Goal: Task Accomplishment & Management: Use online tool/utility

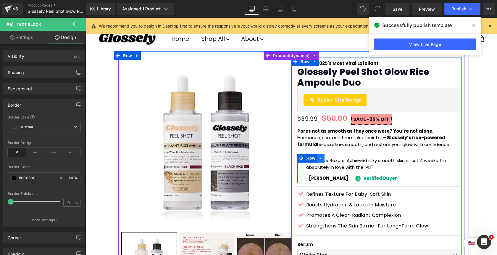
click at [321, 159] on icon at bounding box center [321, 158] width 4 height 4
click at [336, 160] on icon at bounding box center [336, 158] width 4 height 4
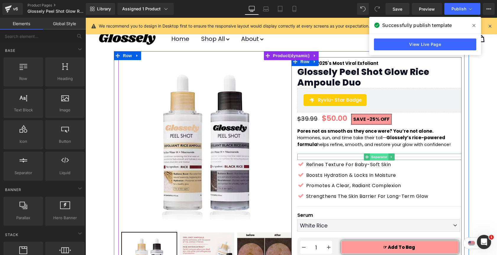
click at [382, 156] on span "Separator" at bounding box center [379, 156] width 18 height 7
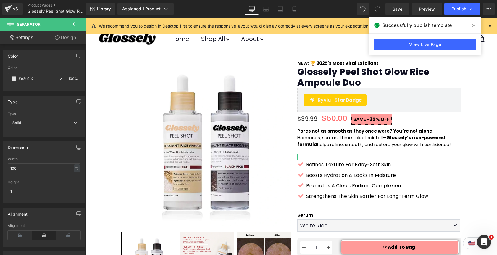
click at [74, 38] on link "Design" at bounding box center [65, 37] width 43 height 13
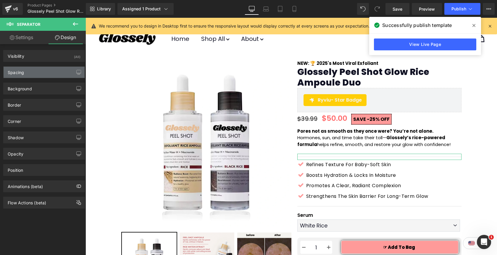
type input "0"
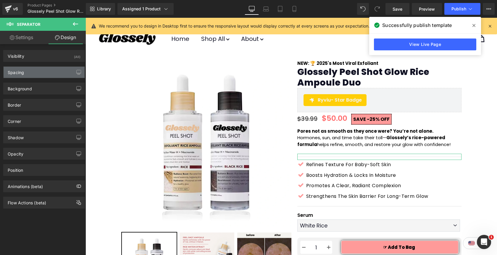
type input "0"
type input "10"
type input "0"
click at [46, 70] on div "Spacing" at bounding box center [44, 72] width 81 height 11
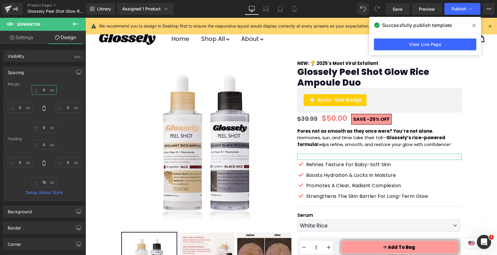
click at [41, 90] on input "0" at bounding box center [44, 90] width 25 height 10
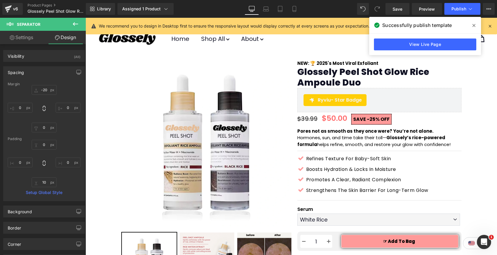
click at [473, 28] on span at bounding box center [473, 25] width 9 height 9
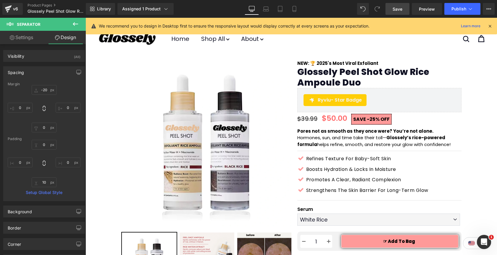
click at [399, 9] on span "Save" at bounding box center [398, 9] width 10 height 6
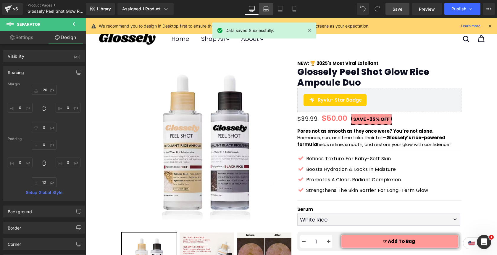
click at [266, 9] on icon at bounding box center [266, 9] width 6 height 6
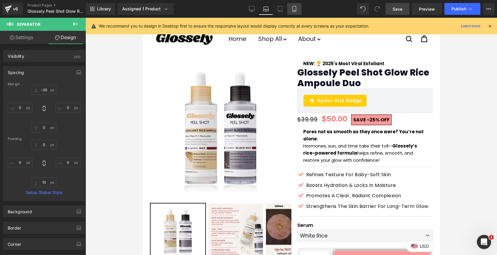
type input "-20"
type input "0"
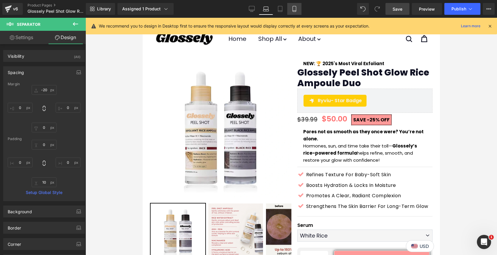
type input "0"
type input "10"
type input "0"
click at [282, 9] on icon at bounding box center [280, 9] width 6 height 6
click at [296, 10] on icon at bounding box center [295, 9] width 6 height 6
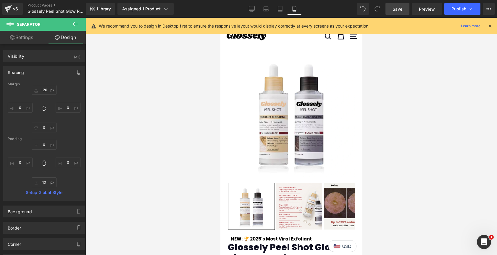
type input "-20"
type input "0"
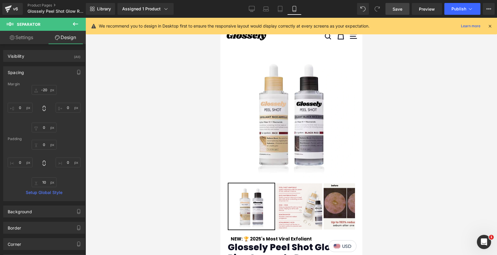
type input "0"
type input "10"
type input "0"
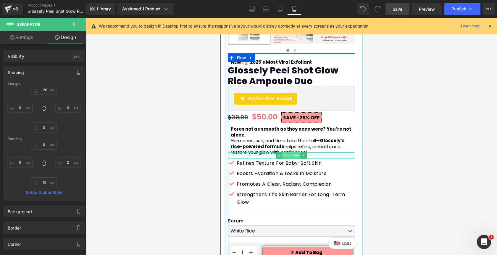
click at [286, 156] on span "Separator" at bounding box center [291, 155] width 18 height 7
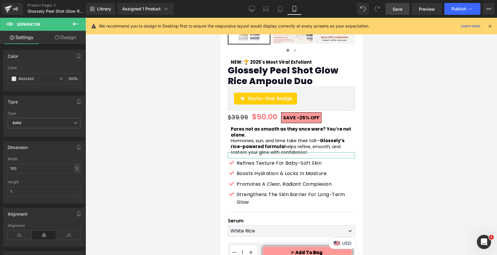
click at [69, 41] on link "Design" at bounding box center [65, 37] width 43 height 13
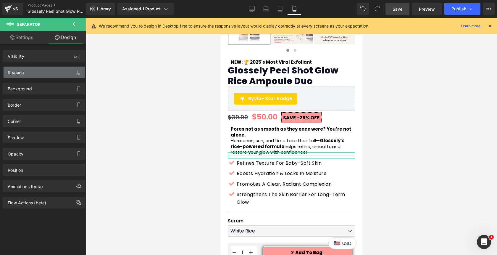
click at [44, 73] on div "Spacing" at bounding box center [44, 72] width 81 height 11
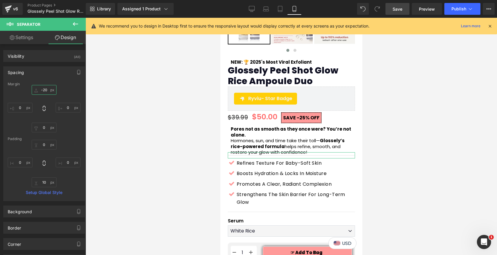
click at [43, 91] on input "-20" at bounding box center [44, 90] width 25 height 10
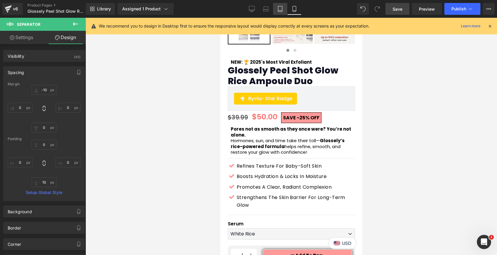
click at [280, 8] on icon at bounding box center [280, 9] width 6 height 6
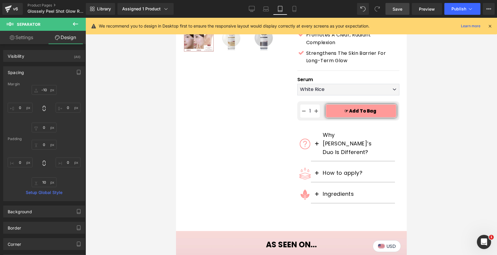
type input "-20"
type input "0"
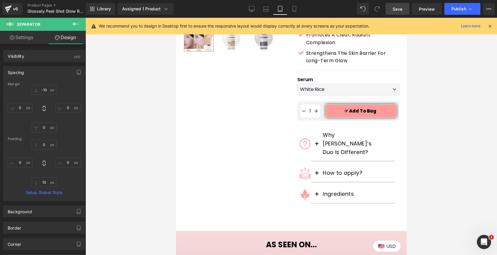
type input "0"
type input "10"
type input "0"
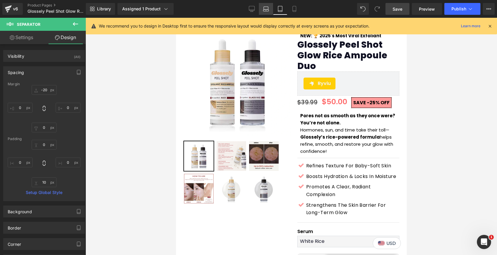
click at [265, 6] on link "Laptop" at bounding box center [266, 9] width 14 height 12
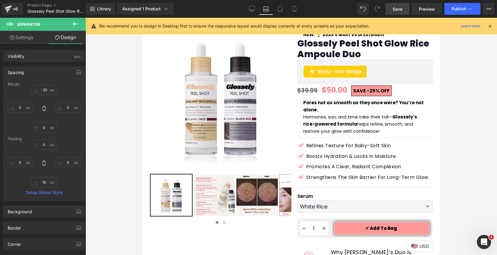
type input "-20"
type input "0"
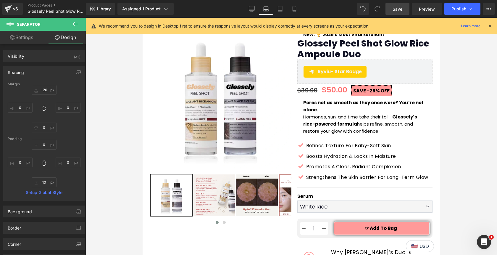
type input "0"
type input "10"
type input "0"
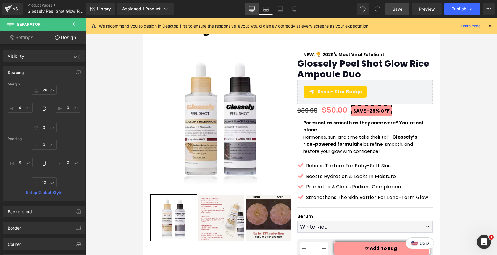
click at [252, 7] on icon at bounding box center [252, 9] width 6 height 6
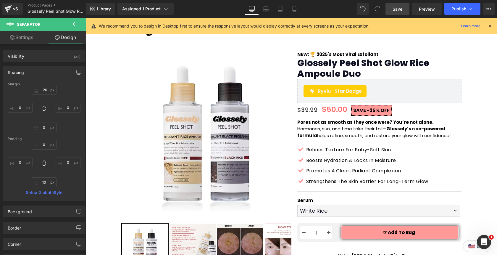
type input "-20"
type input "0"
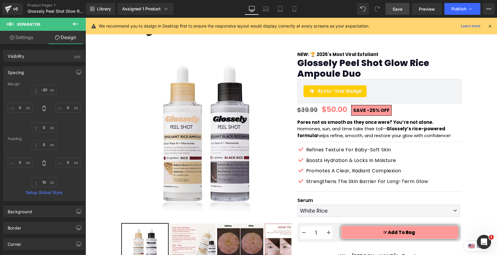
type input "0"
type input "10"
type input "0"
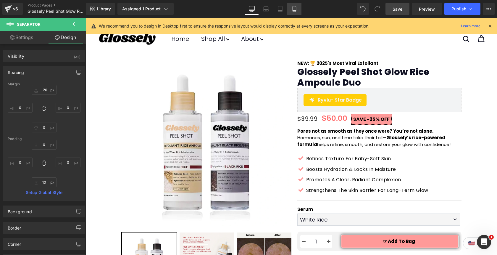
click at [292, 11] on icon at bounding box center [295, 9] width 6 height 6
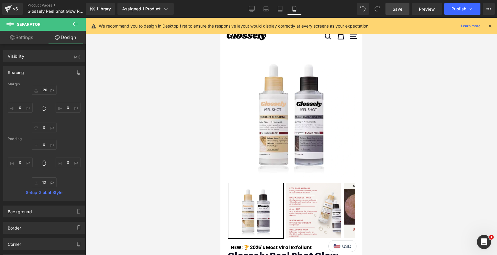
type input "-10"
type input "0"
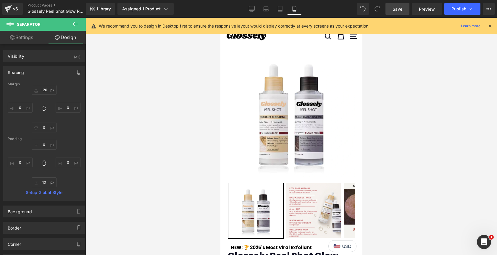
type input "0"
type input "10"
type input "0"
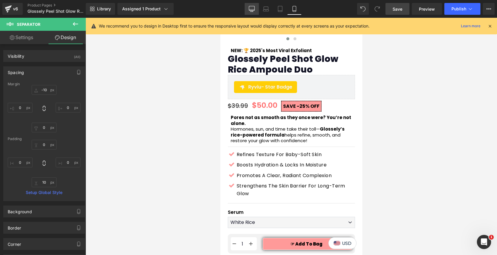
click at [253, 12] on icon at bounding box center [251, 12] width 3 height 0
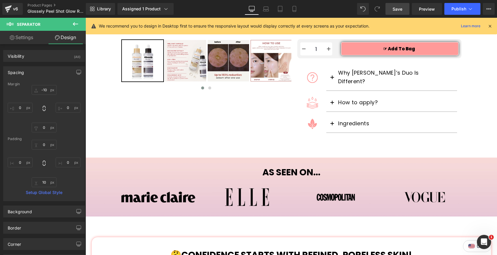
type input "-20"
type input "0"
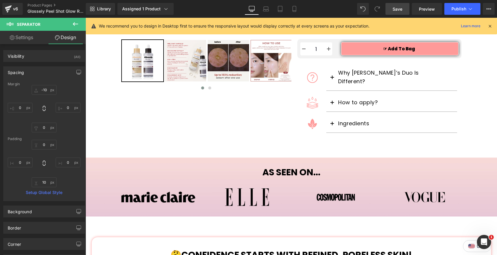
type input "0"
type input "10"
type input "0"
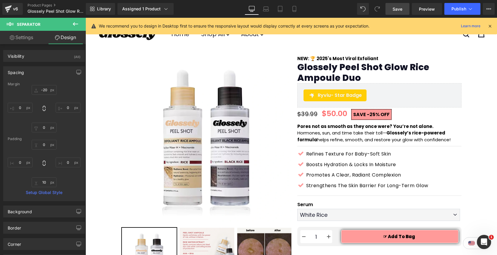
click at [401, 13] on link "Save" at bounding box center [398, 9] width 24 height 12
click at [460, 11] on span "Publish" at bounding box center [459, 9] width 15 height 5
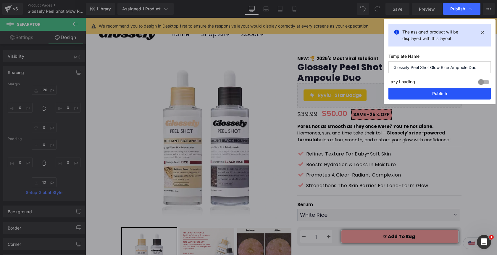
click at [439, 92] on button "Publish" at bounding box center [440, 94] width 102 height 12
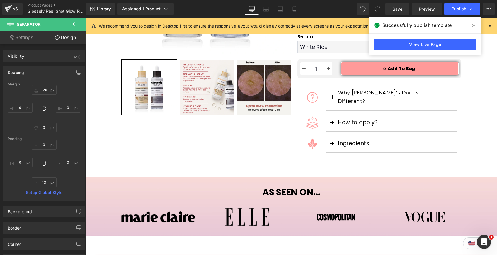
scroll to position [174, 0]
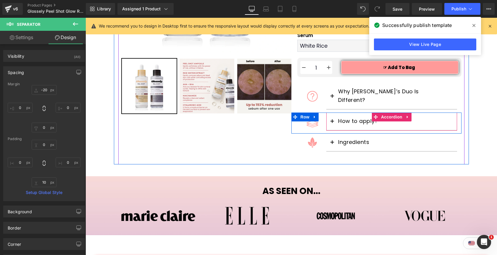
click at [332, 123] on span "button" at bounding box center [332, 123] width 0 height 0
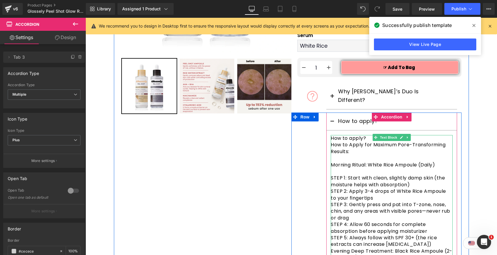
click at [350, 135] on div "How to apply?" at bounding box center [392, 138] width 122 height 7
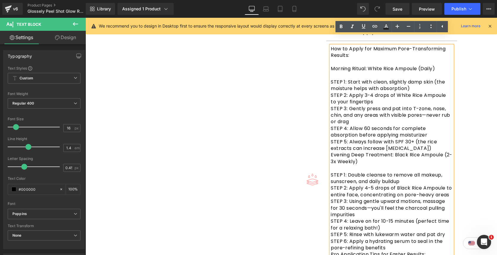
scroll to position [263, 0]
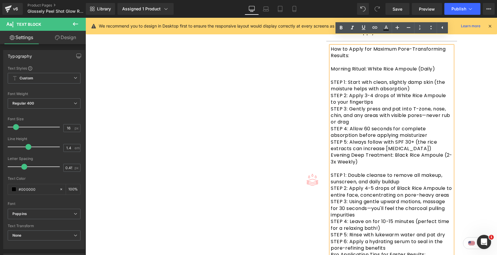
click at [428, 142] on div "STEP 5: Always follow with SPF 30+ (the rice extracts can increase [MEDICAL_DAT…" at bounding box center [392, 145] width 122 height 13
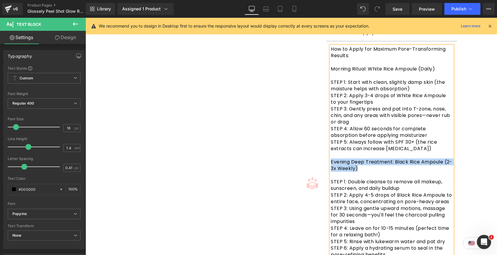
drag, startPoint x: 364, startPoint y: 159, endPoint x: 332, endPoint y: 155, distance: 32.3
click at [332, 159] on div "Evening Deep Treatment: Black Rice Ampoule (2-3x Weekly)" at bounding box center [392, 165] width 122 height 13
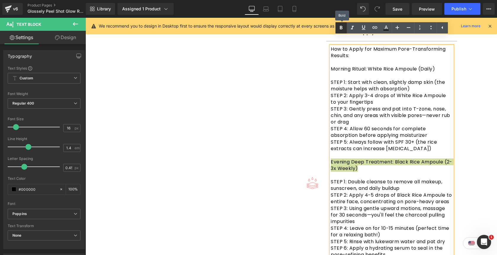
click at [341, 27] on icon at bounding box center [341, 27] width 7 height 7
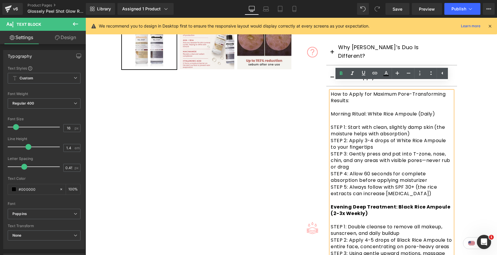
scroll to position [216, 0]
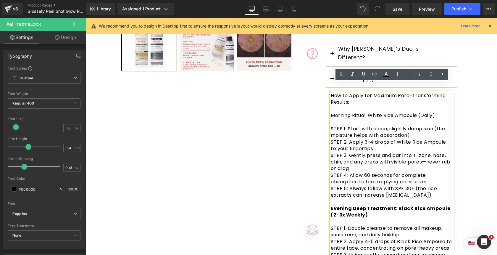
click at [370, 112] on div "Morning Ritual: White Rice Ampoule (Daily)" at bounding box center [392, 115] width 122 height 7
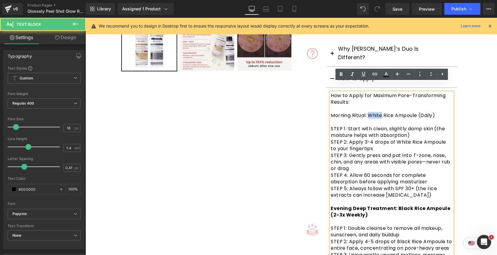
click at [370, 112] on div "Morning Ritual: White Rice Ampoule (Daily)" at bounding box center [392, 115] width 122 height 7
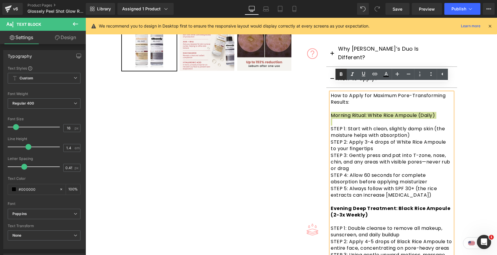
click at [339, 74] on icon at bounding box center [341, 74] width 7 height 7
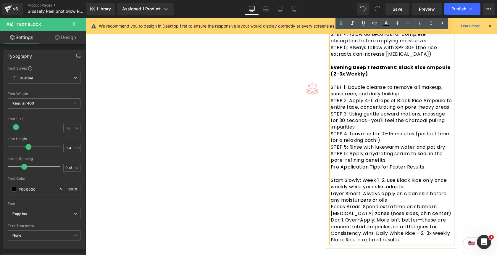
scroll to position [360, 0]
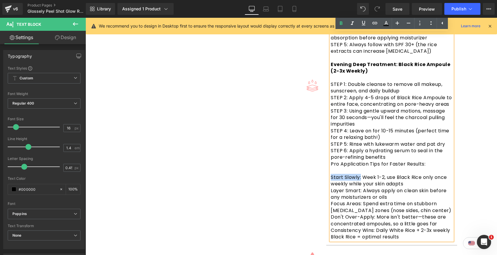
drag, startPoint x: 361, startPoint y: 170, endPoint x: 332, endPoint y: 169, distance: 29.0
click at [332, 174] on div "Start Slowly: Week 1-2, use Black Rice only once weekly while your skin adapts" at bounding box center [392, 180] width 122 height 13
click at [340, 24] on icon at bounding box center [341, 23] width 7 height 7
drag, startPoint x: 364, startPoint y: 184, endPoint x: 333, endPoint y: 181, distance: 31.8
click at [333, 187] on div "Layer Smart: Always apply on clean skin before any moisturizers or oils" at bounding box center [392, 193] width 122 height 13
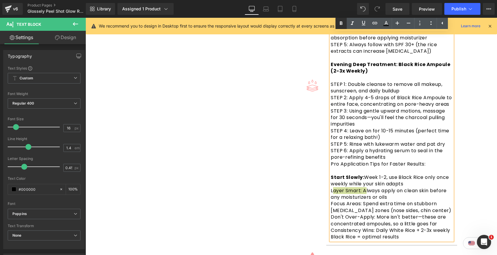
click at [342, 25] on icon at bounding box center [341, 23] width 7 height 7
drag, startPoint x: 362, startPoint y: 197, endPoint x: 333, endPoint y: 195, distance: 29.1
click at [333, 200] on div "Focus Areas: Spend extra time on stubborn [MEDICAL_DATA] zones (nose sides, chi…" at bounding box center [392, 206] width 122 height 13
click at [350, 200] on div "Focus Areas: Spend extra time on stubborn [MEDICAL_DATA] zones (nose sides, chi…" at bounding box center [392, 206] width 122 height 13
drag, startPoint x: 363, startPoint y: 197, endPoint x: 333, endPoint y: 196, distance: 29.9
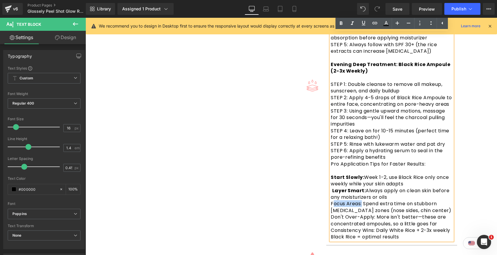
click at [333, 200] on div "Focus Areas: Spend extra time on stubborn [MEDICAL_DATA] zones (nose sides, chi…" at bounding box center [392, 206] width 122 height 13
click at [362, 200] on div "Focus Areas: Spend extra time on stubborn [MEDICAL_DATA] zones (nose sides, chi…" at bounding box center [392, 206] width 122 height 13
drag, startPoint x: 362, startPoint y: 198, endPoint x: 331, endPoint y: 197, distance: 31.1
click at [331, 200] on div "Focus Areas: Spend extra time on stubborn [MEDICAL_DATA] zones (nose sides, chi…" at bounding box center [392, 206] width 122 height 13
click at [340, 24] on icon at bounding box center [341, 23] width 3 height 4
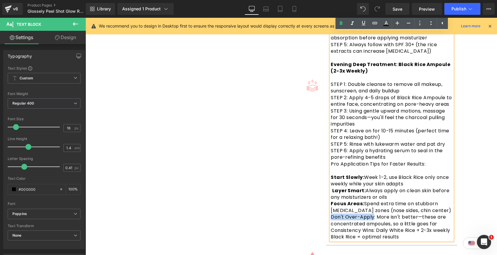
drag, startPoint x: 374, startPoint y: 210, endPoint x: 332, endPoint y: 206, distance: 42.2
click at [332, 214] on div "Don't Over-Apply: More isn't better—these are concentrated ampoules, so a littl…" at bounding box center [392, 220] width 122 height 13
click at [340, 24] on icon at bounding box center [341, 23] width 3 height 4
drag, startPoint x: 376, startPoint y: 223, endPoint x: 331, endPoint y: 220, distance: 44.5
click at [331, 227] on div "Consistency Wins: Daily White Rice + 2-3x weekly Black Rice = optimal results" at bounding box center [392, 233] width 122 height 13
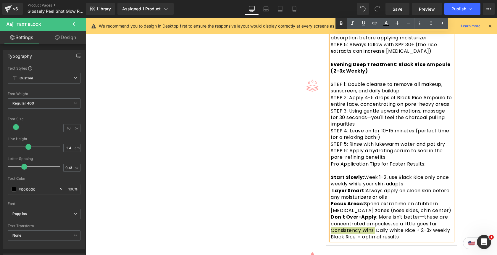
click at [341, 26] on icon at bounding box center [341, 23] width 7 height 7
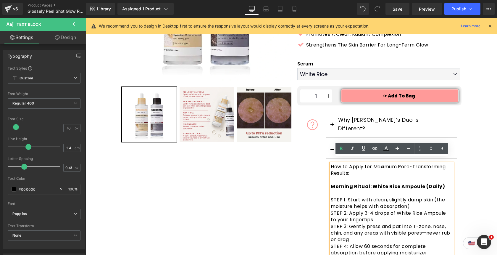
scroll to position [142, 0]
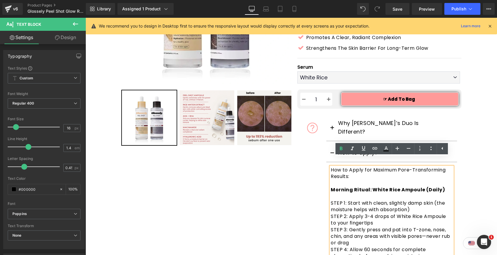
click at [331, 144] on button "button" at bounding box center [332, 152] width 12 height 17
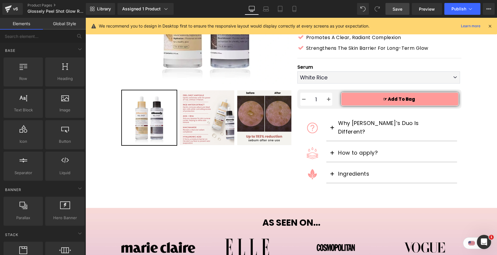
click at [400, 7] on span "Save" at bounding box center [398, 9] width 10 height 6
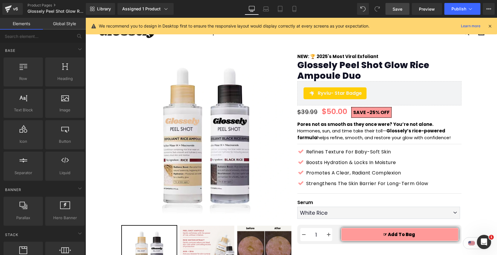
scroll to position [2, 0]
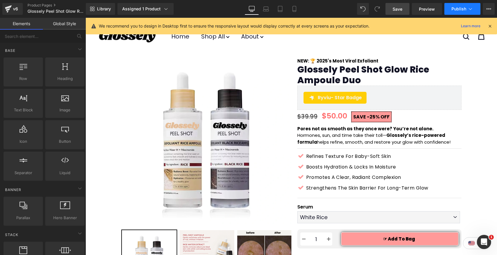
click at [452, 8] on button "Publish" at bounding box center [463, 9] width 36 height 12
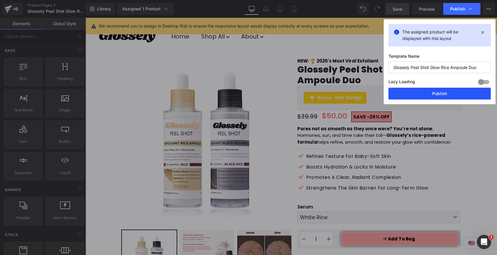
click at [442, 93] on button "Publish" at bounding box center [440, 94] width 102 height 12
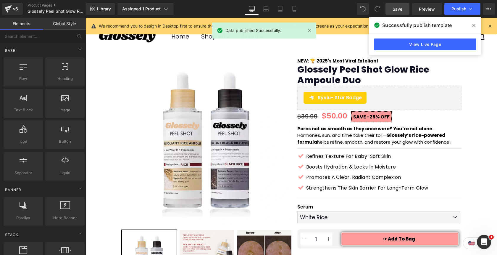
click at [474, 27] on icon at bounding box center [474, 25] width 3 height 5
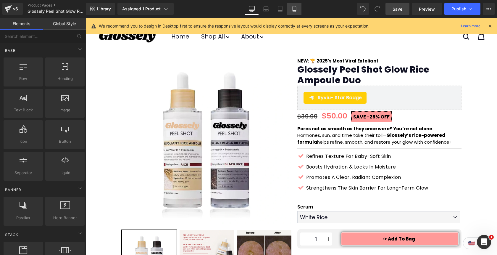
click at [294, 12] on link "Mobile" at bounding box center [294, 9] width 14 height 12
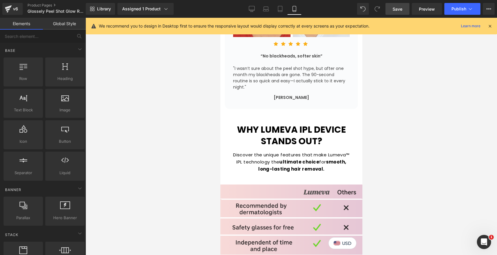
scroll to position [2290, 0]
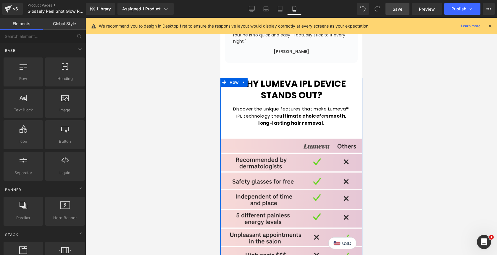
click at [246, 78] on link at bounding box center [244, 82] width 8 height 9
click at [259, 80] on icon at bounding box center [259, 82] width 4 height 4
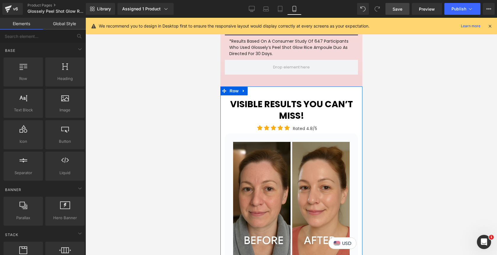
scroll to position [1343, 0]
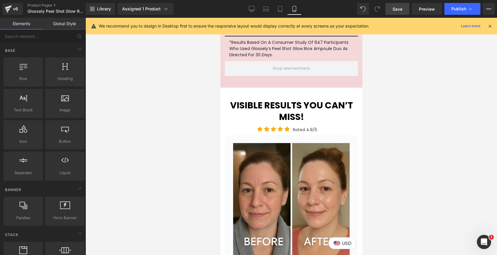
click at [394, 11] on span "Save" at bounding box center [398, 9] width 10 height 6
click at [453, 12] on button "Publish" at bounding box center [463, 9] width 36 height 12
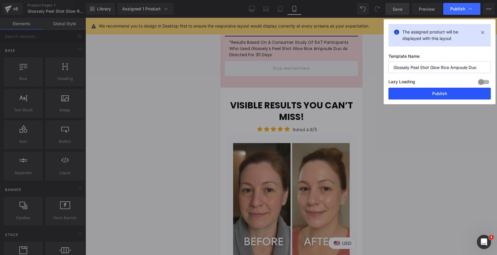
click at [433, 94] on button "Publish" at bounding box center [440, 94] width 102 height 12
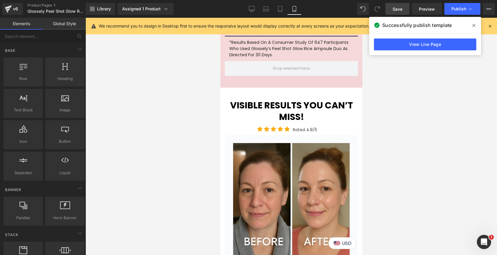
click at [474, 27] on icon at bounding box center [474, 25] width 3 height 5
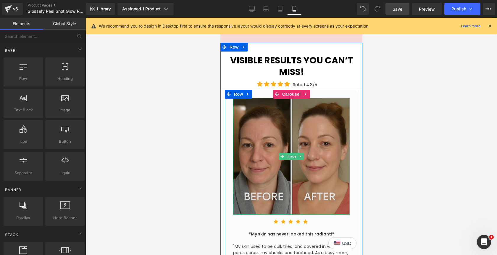
scroll to position [1389, 0]
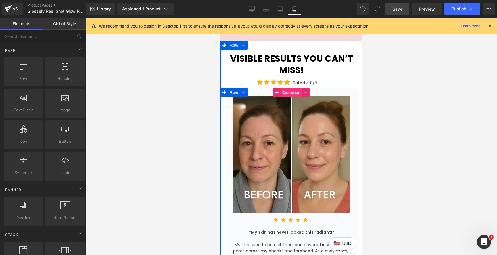
click at [292, 88] on span "Carousel" at bounding box center [291, 92] width 21 height 9
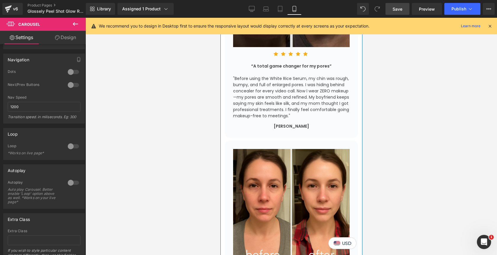
scroll to position [1794, 0]
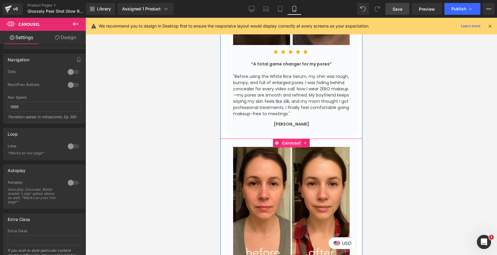
click at [286, 139] on span "Carousel" at bounding box center [291, 143] width 21 height 9
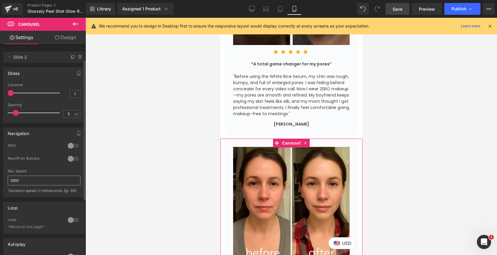
scroll to position [107, 0]
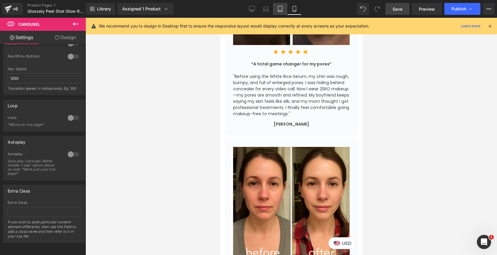
click at [281, 10] on icon at bounding box center [280, 9] width 6 height 6
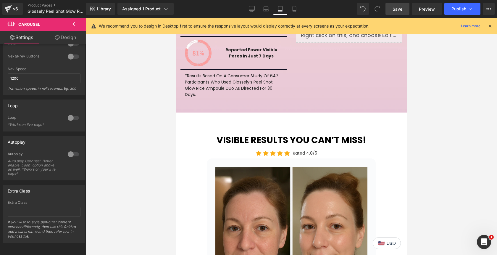
scroll to position [1216, 0]
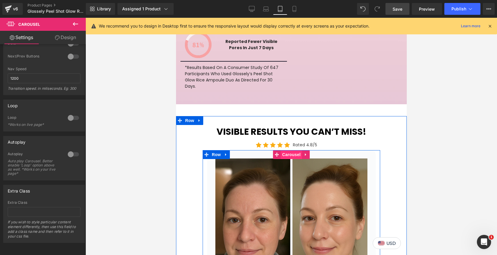
click at [286, 150] on span "Carousel" at bounding box center [291, 154] width 21 height 9
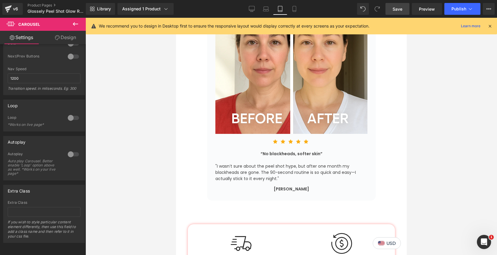
scroll to position [2148, 0]
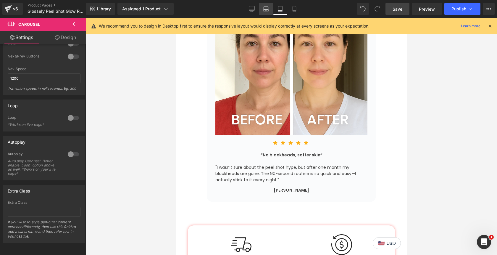
click at [267, 12] on link "Laptop" at bounding box center [266, 9] width 14 height 12
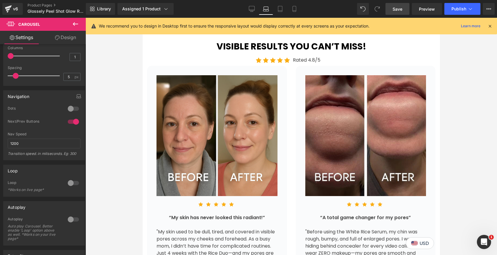
scroll to position [1149, 0]
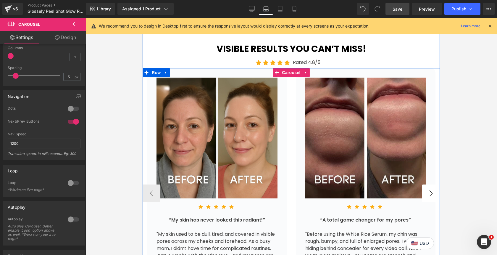
click at [426, 185] on button "›" at bounding box center [431, 193] width 18 height 18
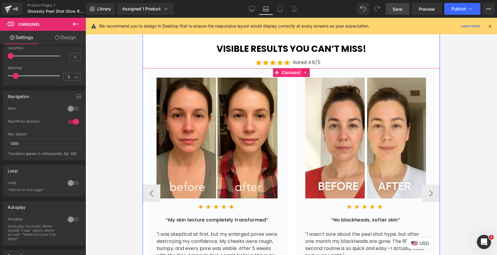
click at [287, 68] on span "Carousel" at bounding box center [291, 72] width 21 height 9
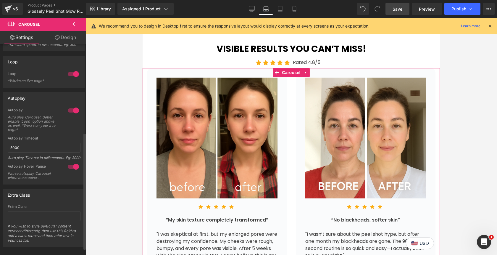
scroll to position [168, 0]
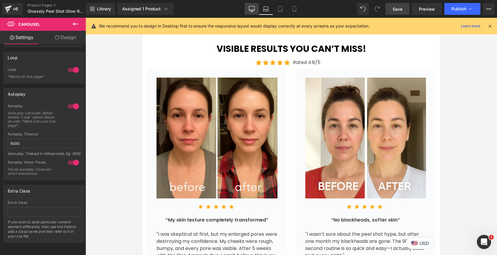
click at [251, 9] on icon at bounding box center [252, 9] width 6 height 6
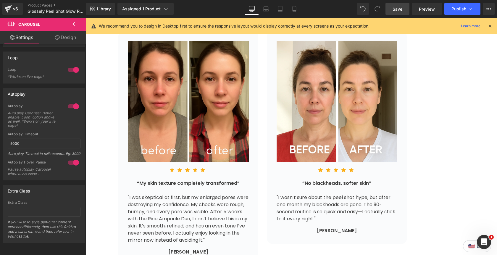
scroll to position [1119, 0]
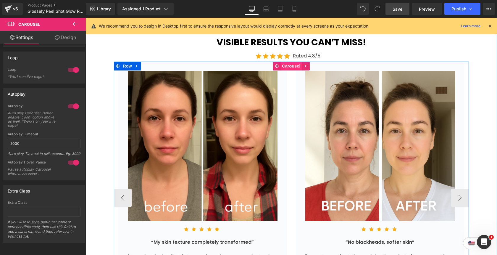
click at [294, 62] on span "Carousel" at bounding box center [291, 66] width 21 height 9
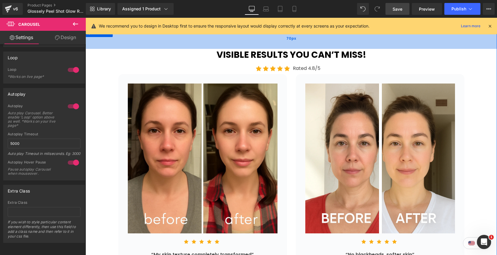
scroll to position [1110, 0]
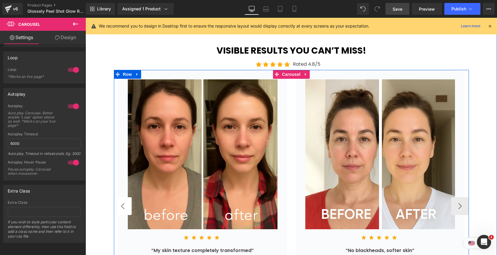
click at [126, 200] on button "‹" at bounding box center [123, 206] width 18 height 18
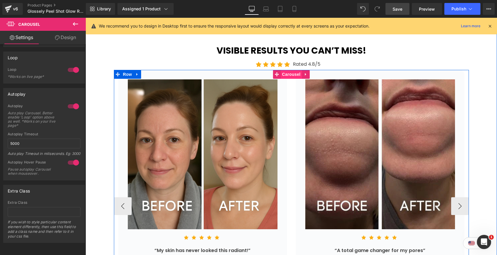
click at [290, 70] on span "Carousel" at bounding box center [291, 74] width 21 height 9
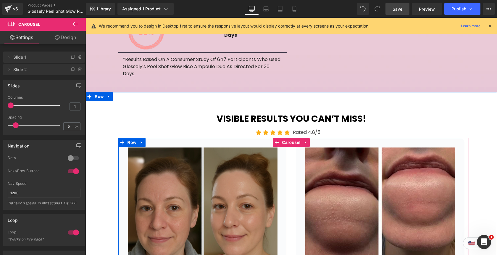
scroll to position [1041, 0]
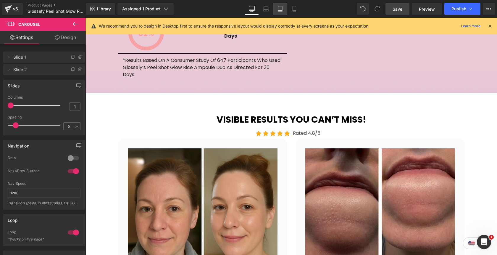
click at [281, 8] on icon at bounding box center [280, 9] width 6 height 6
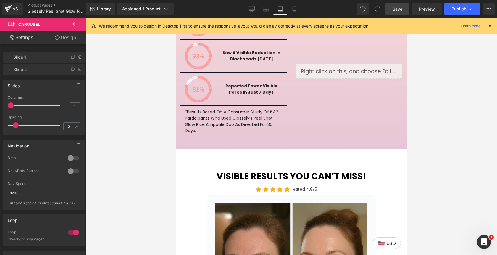
scroll to position [1170, 0]
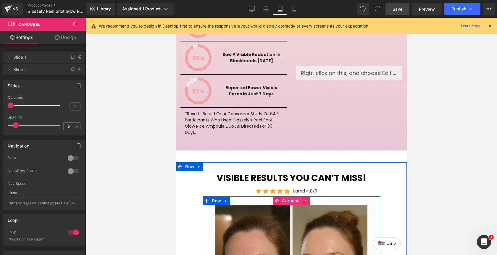
click at [284, 196] on span "Carousel" at bounding box center [291, 200] width 21 height 9
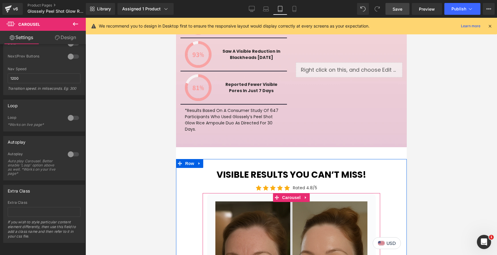
scroll to position [1173, 0]
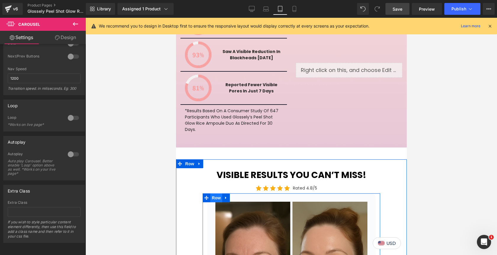
click at [215, 193] on span "Row" at bounding box center [216, 197] width 12 height 9
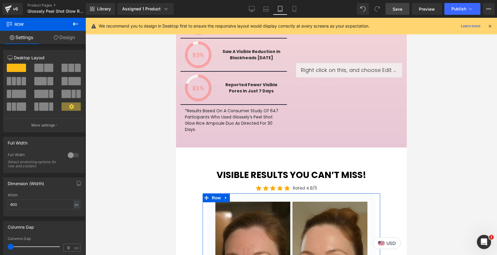
click at [67, 39] on link "Design" at bounding box center [64, 37] width 43 height 13
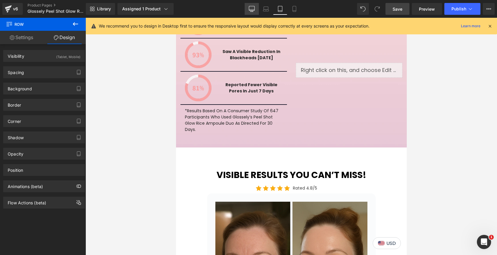
click at [249, 11] on icon at bounding box center [252, 9] width 6 height 6
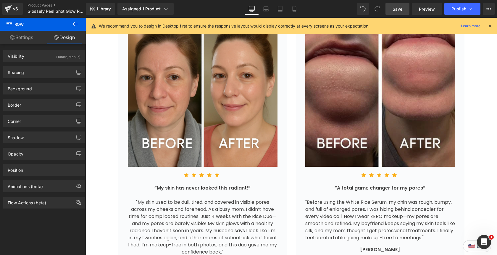
scroll to position [0, 0]
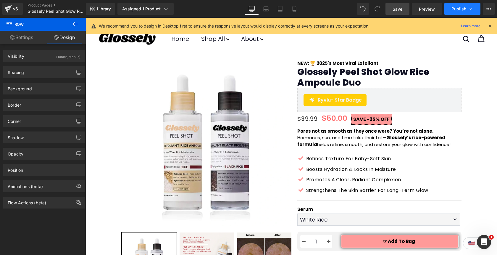
click at [455, 8] on span "Publish" at bounding box center [459, 9] width 15 height 5
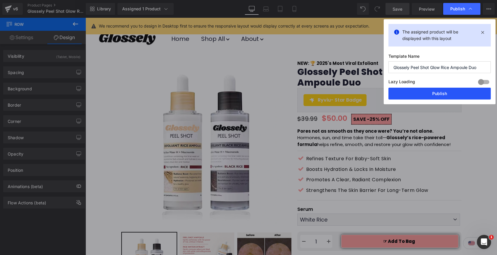
click at [434, 96] on button "Publish" at bounding box center [440, 94] width 102 height 12
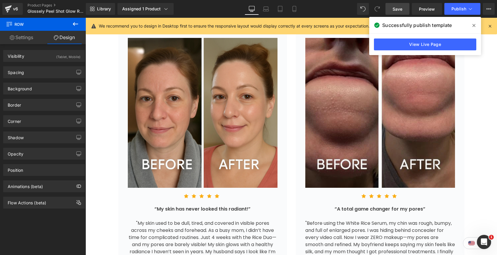
scroll to position [1151, 0]
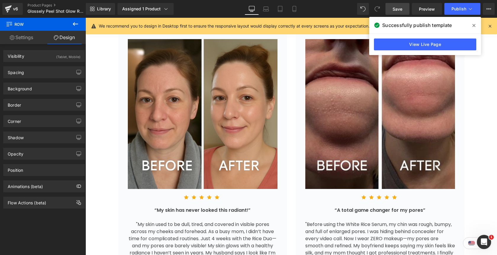
click at [474, 28] on span at bounding box center [473, 25] width 9 height 9
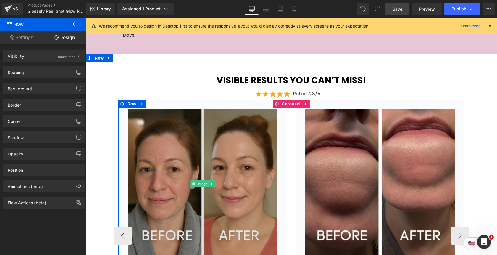
scroll to position [1081, 0]
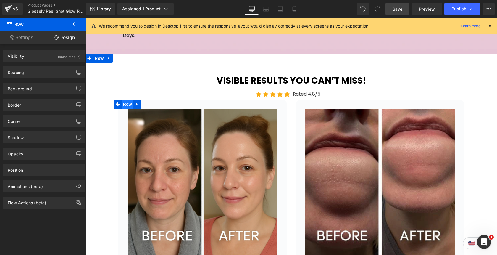
click at [129, 100] on span "Row" at bounding box center [128, 104] width 12 height 9
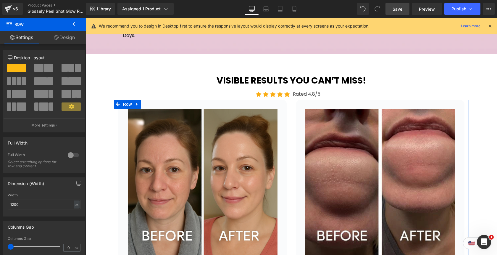
click at [69, 39] on link "Design" at bounding box center [64, 37] width 43 height 13
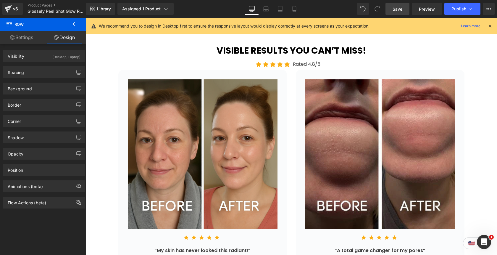
scroll to position [1105, 0]
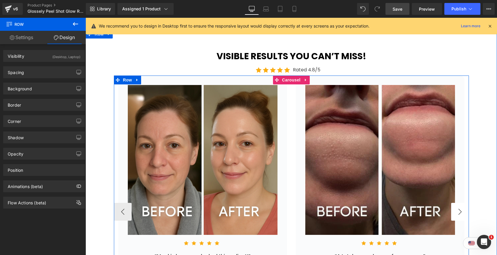
click at [458, 203] on button "›" at bounding box center [460, 212] width 18 height 18
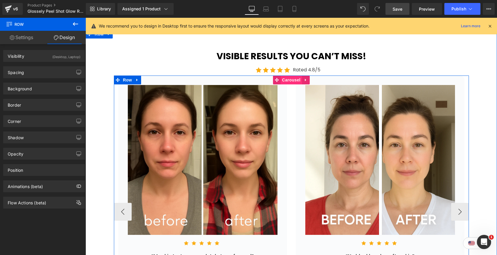
click at [291, 75] on span "Carousel" at bounding box center [291, 79] width 21 height 9
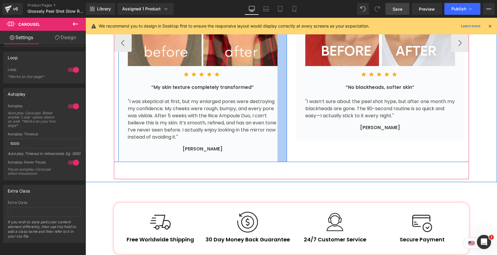
scroll to position [1281, 0]
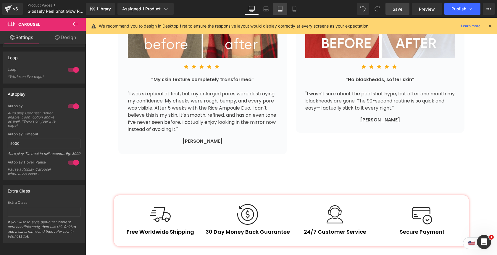
click at [280, 12] on link "Tablet" at bounding box center [280, 9] width 14 height 12
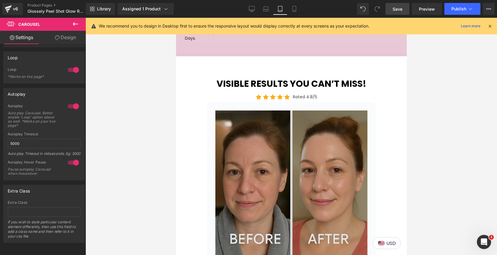
scroll to position [1263, 0]
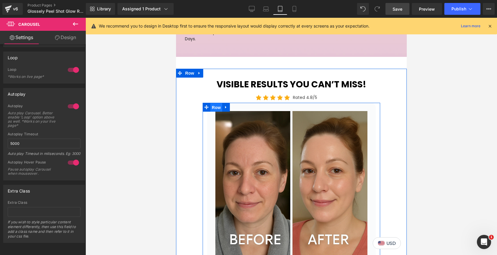
click at [218, 103] on span "Row" at bounding box center [216, 107] width 12 height 9
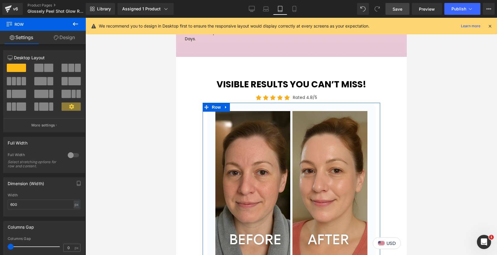
click at [65, 39] on link "Design" at bounding box center [64, 37] width 43 height 13
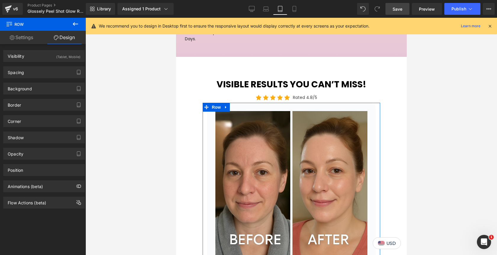
click at [67, 54] on div "(Tablet, Mobile)" at bounding box center [68, 55] width 24 height 10
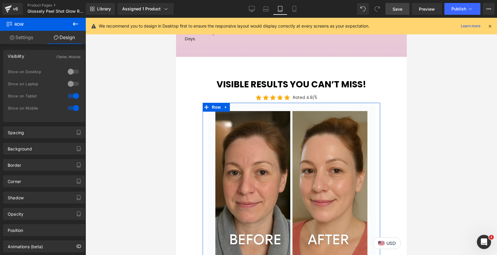
click at [69, 71] on div at bounding box center [73, 71] width 14 height 9
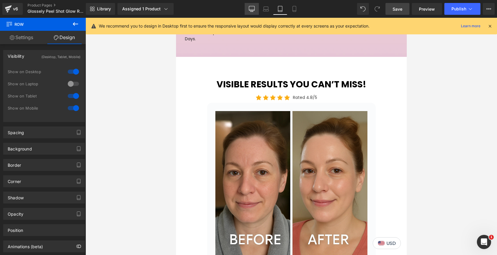
click at [249, 10] on icon at bounding box center [252, 8] width 6 height 4
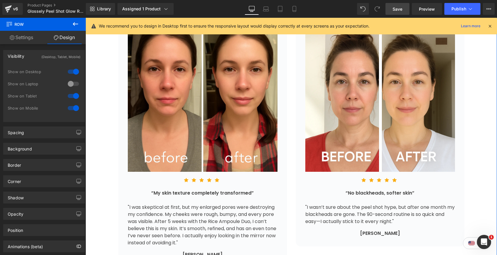
scroll to position [1168, 0]
click at [128, 139] on button "‹" at bounding box center [123, 148] width 18 height 18
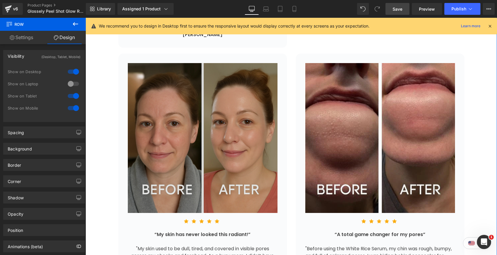
scroll to position [1401, 0]
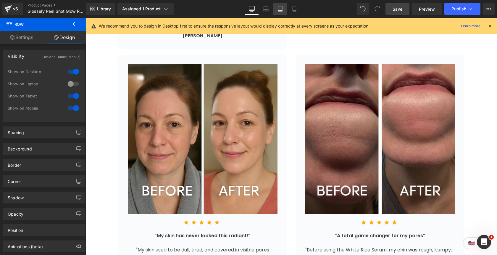
click at [282, 10] on icon at bounding box center [280, 9] width 6 height 6
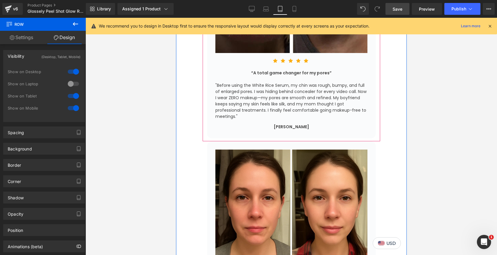
scroll to position [1761, 0]
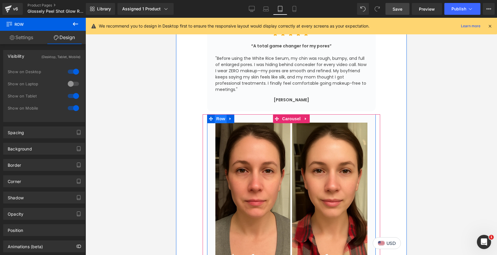
click at [221, 115] on span "Row" at bounding box center [215, 118] width 9 height 7
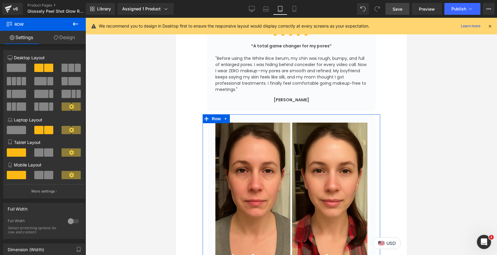
click at [70, 40] on link "Design" at bounding box center [64, 37] width 43 height 13
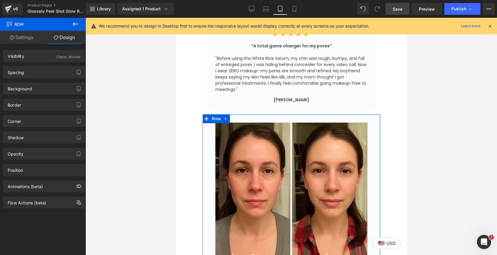
click at [67, 57] on div "(Tablet, Mobile)" at bounding box center [68, 55] width 24 height 10
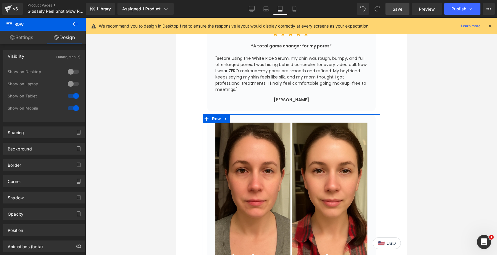
click at [70, 75] on div at bounding box center [73, 71] width 14 height 9
click at [252, 11] on icon at bounding box center [252, 9] width 6 height 6
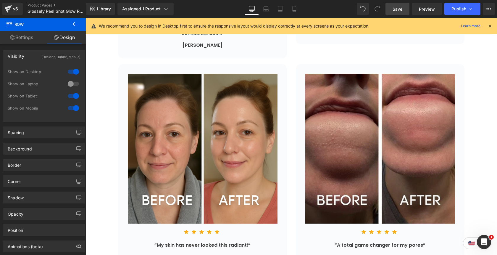
scroll to position [1389, 0]
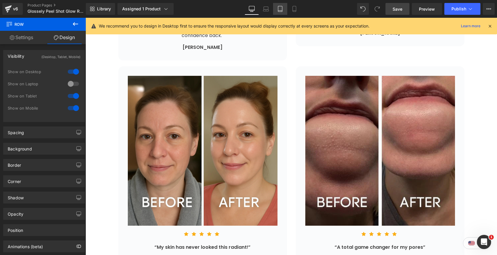
click at [282, 10] on icon at bounding box center [280, 9] width 6 height 6
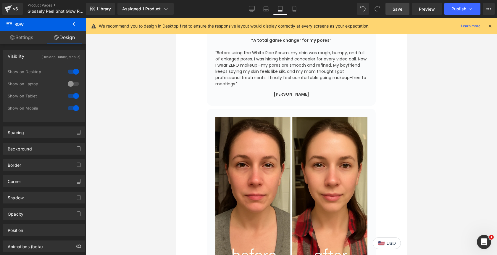
scroll to position [1766, 0]
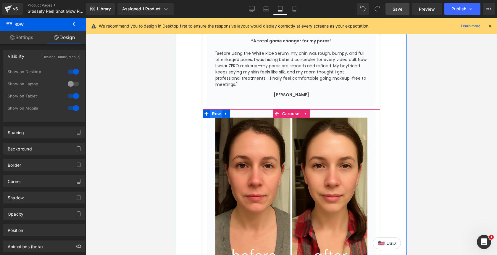
click at [218, 109] on span "Row" at bounding box center [216, 113] width 12 height 9
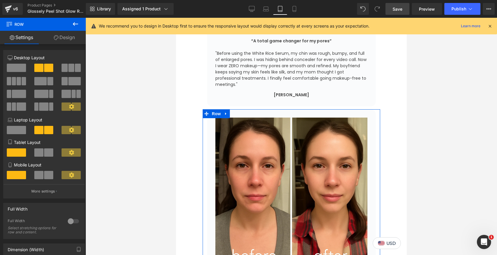
click at [62, 43] on link "Design" at bounding box center [64, 37] width 43 height 13
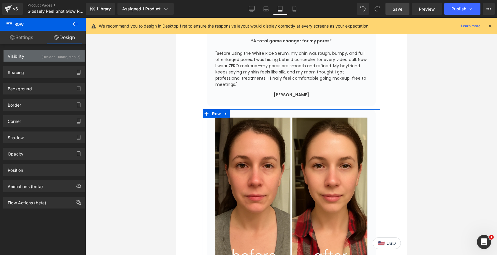
click at [61, 58] on div "(Desktop, Tablet, Mobile)" at bounding box center [60, 55] width 39 height 10
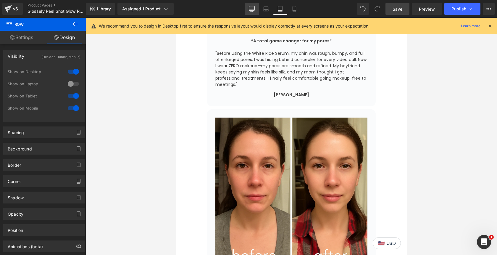
click at [250, 10] on icon at bounding box center [252, 9] width 6 height 6
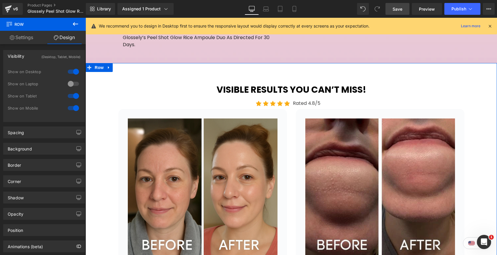
scroll to position [1071, 0]
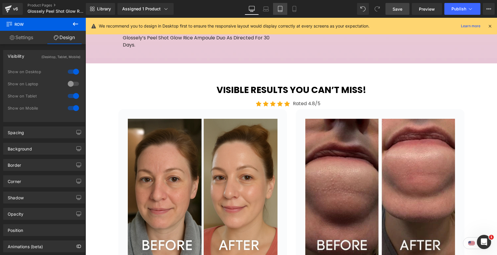
click at [282, 8] on icon at bounding box center [280, 9] width 4 height 6
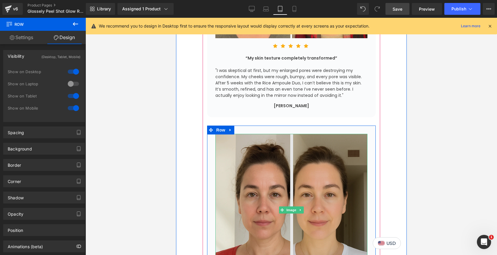
scroll to position [1959, 0]
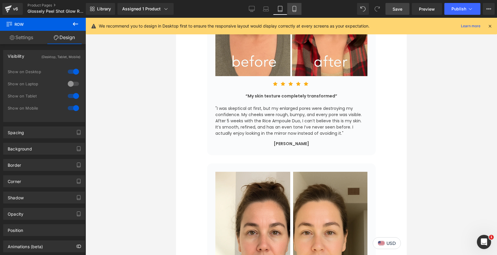
click at [293, 11] on icon at bounding box center [295, 9] width 6 height 6
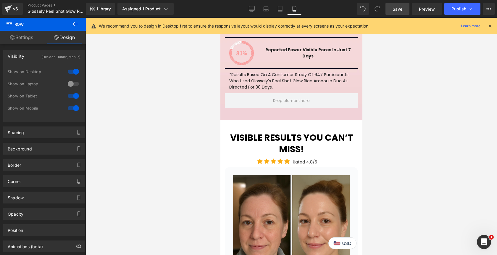
scroll to position [1302, 0]
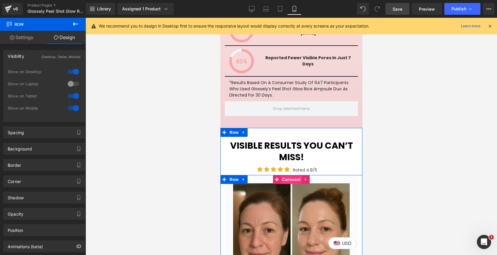
click at [286, 175] on span "Carousel" at bounding box center [291, 179] width 21 height 9
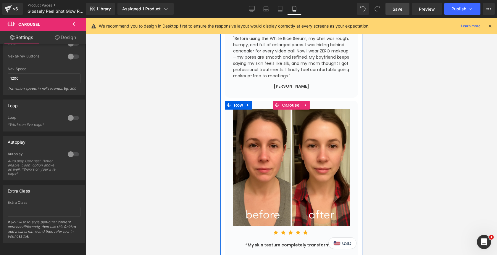
scroll to position [1829, 0]
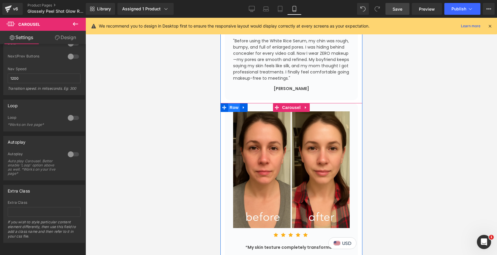
click at [235, 103] on span "Row" at bounding box center [234, 107] width 12 height 9
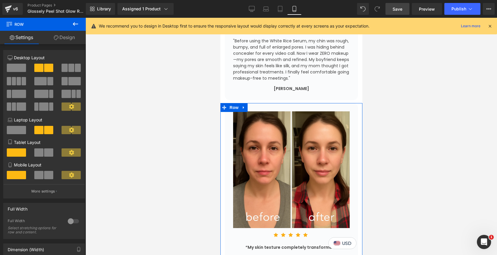
click at [69, 39] on link "Design" at bounding box center [64, 37] width 43 height 13
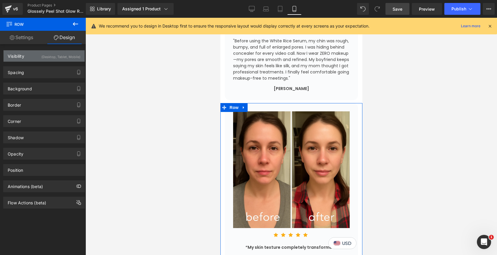
click at [65, 55] on div "(Desktop, Tablet, Mobile)" at bounding box center [60, 55] width 39 height 10
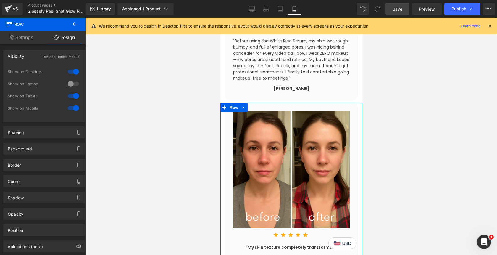
click at [72, 69] on div at bounding box center [73, 71] width 14 height 9
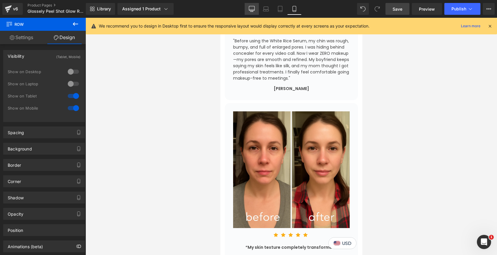
click at [252, 8] on icon at bounding box center [252, 9] width 6 height 6
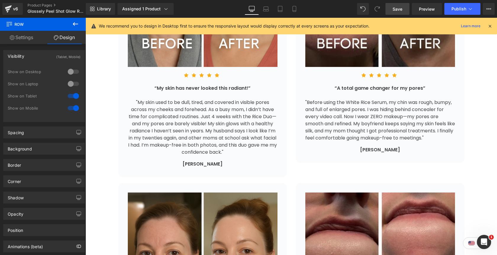
scroll to position [1283, 0]
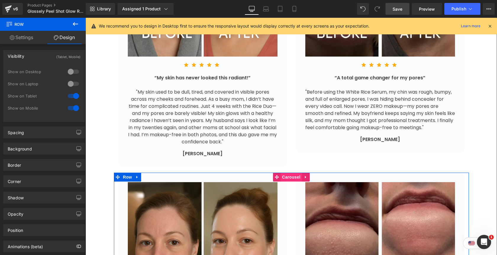
click at [286, 173] on span "Carousel" at bounding box center [291, 177] width 21 height 9
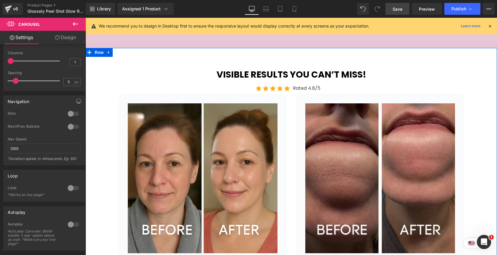
scroll to position [1086, 0]
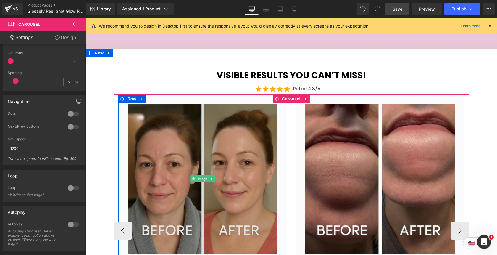
click at [133, 104] on img at bounding box center [203, 179] width 150 height 150
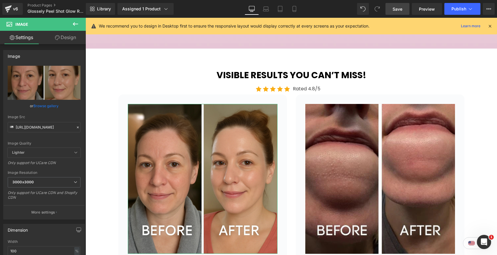
click at [66, 38] on link "Design" at bounding box center [65, 37] width 43 height 13
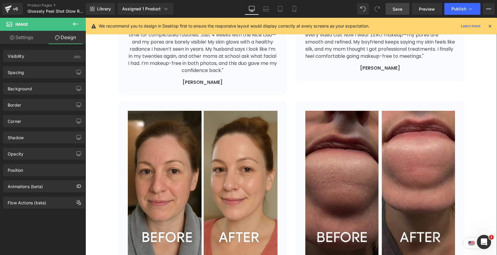
scroll to position [1356, 0]
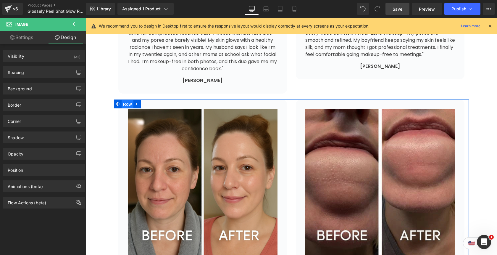
click at [129, 100] on span "Row" at bounding box center [128, 104] width 12 height 9
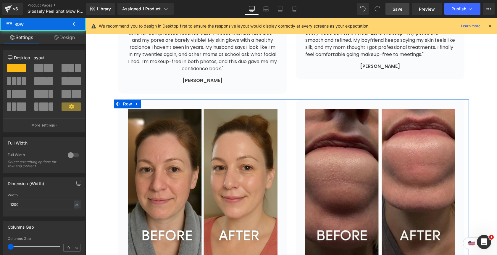
click at [72, 42] on link "Design" at bounding box center [64, 37] width 43 height 13
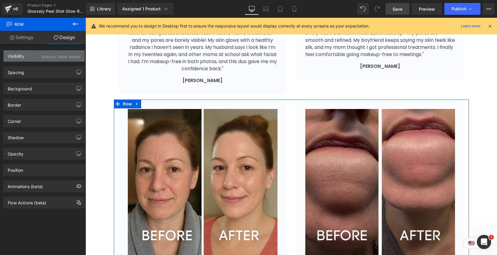
click at [62, 57] on div "(Desktop, Tablet, Mobile)" at bounding box center [60, 55] width 39 height 10
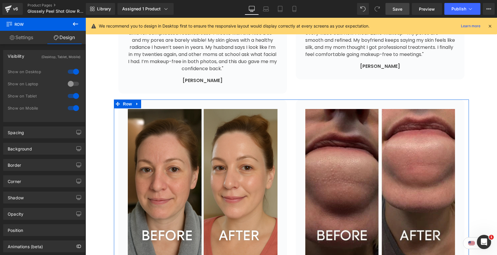
click at [70, 71] on div at bounding box center [73, 71] width 14 height 9
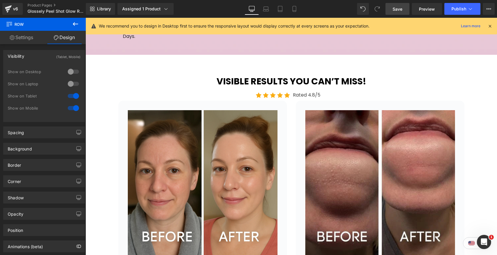
scroll to position [1079, 0]
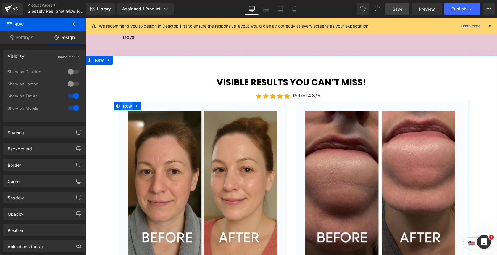
click at [125, 102] on span "Row" at bounding box center [128, 106] width 12 height 9
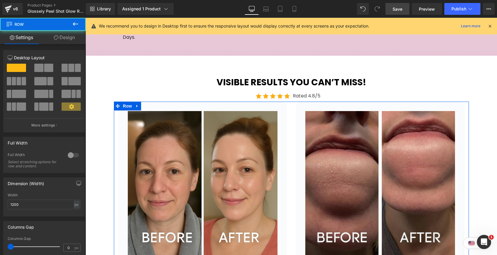
click at [69, 40] on link "Design" at bounding box center [64, 37] width 43 height 13
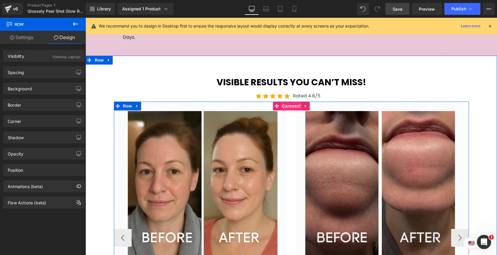
click at [284, 102] on span "Carousel" at bounding box center [291, 106] width 21 height 9
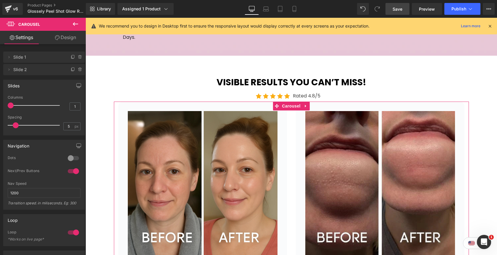
click at [65, 37] on link "Design" at bounding box center [65, 37] width 43 height 13
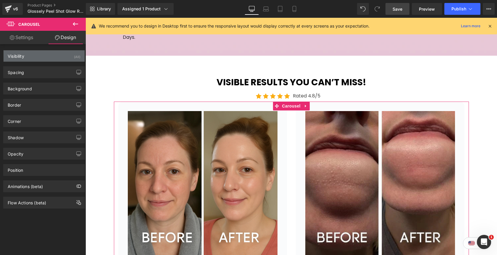
click at [59, 54] on div "Visibility (All)" at bounding box center [44, 55] width 81 height 11
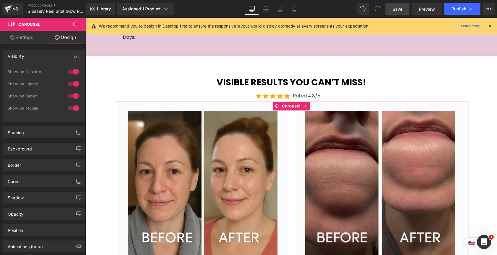
click at [73, 97] on div at bounding box center [73, 95] width 14 height 9
click at [73, 108] on div at bounding box center [73, 107] width 14 height 9
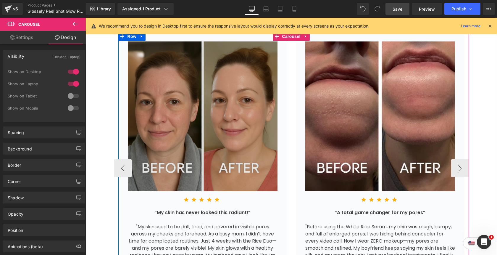
scroll to position [1143, 0]
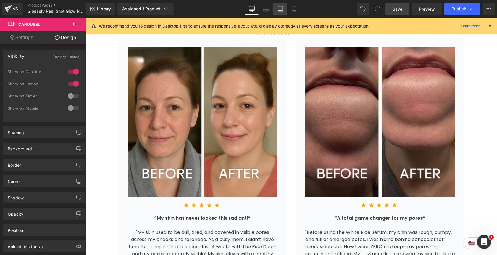
click at [281, 11] on icon at bounding box center [280, 9] width 6 height 6
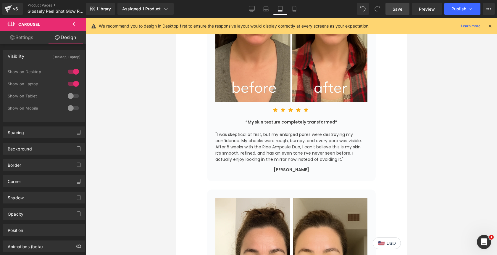
scroll to position [1888, 0]
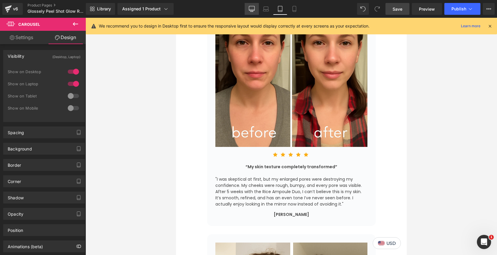
click at [250, 10] on icon at bounding box center [252, 8] width 6 height 4
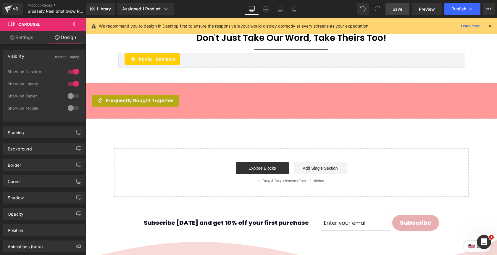
scroll to position [1074, 0]
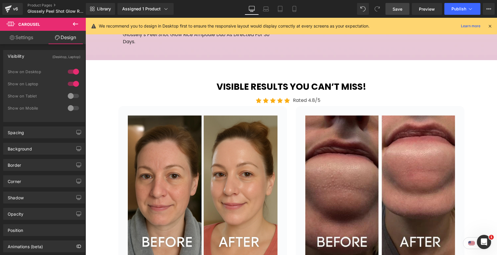
click at [398, 10] on span "Save" at bounding box center [398, 9] width 10 height 6
click at [459, 11] on span "Publish" at bounding box center [459, 9] width 15 height 5
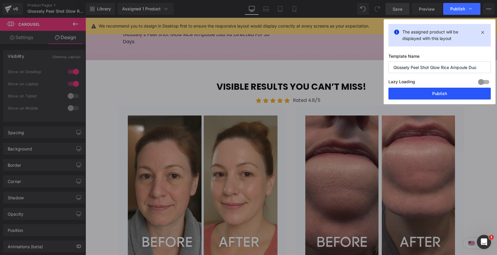
click at [448, 93] on button "Publish" at bounding box center [440, 94] width 102 height 12
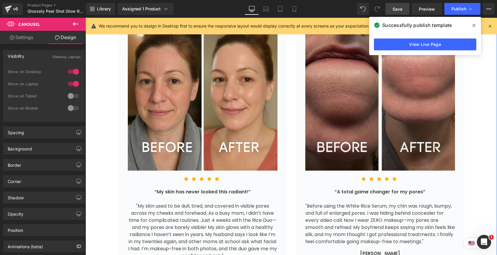
scroll to position [1171, 0]
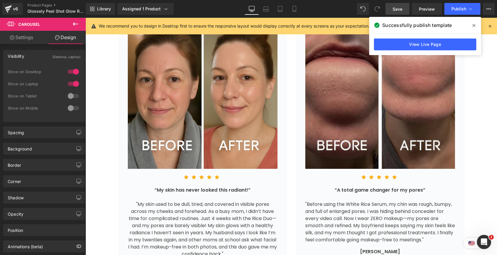
click at [475, 26] on icon at bounding box center [474, 25] width 3 height 3
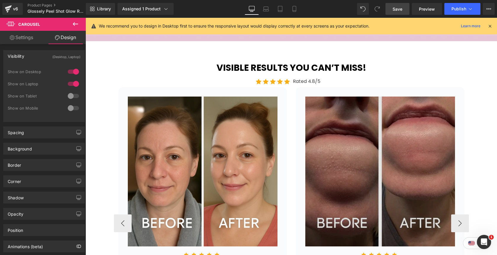
scroll to position [1093, 0]
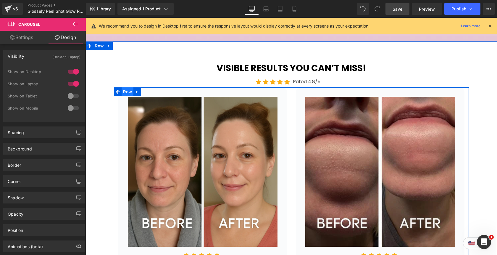
click at [130, 87] on span "Row" at bounding box center [128, 91] width 12 height 9
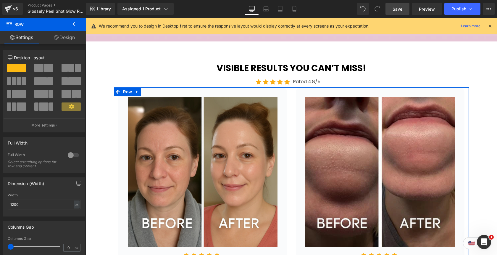
click at [67, 39] on link "Design" at bounding box center [64, 37] width 43 height 13
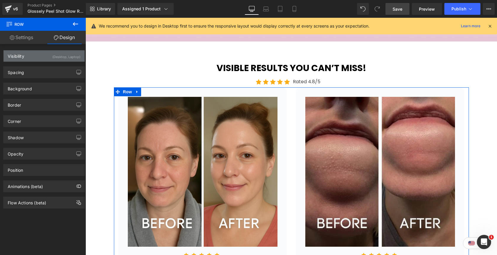
click at [61, 57] on div "(Desktop, Laptop)" at bounding box center [66, 55] width 28 height 10
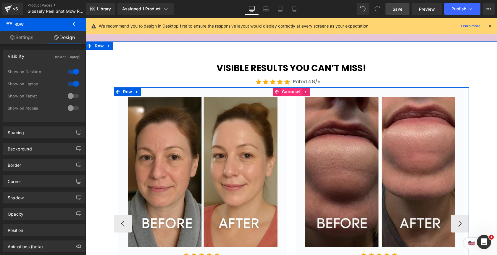
click at [288, 87] on span "Carousel" at bounding box center [291, 91] width 21 height 9
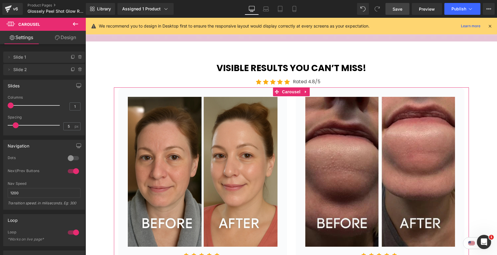
click at [62, 39] on link "Design" at bounding box center [65, 37] width 43 height 13
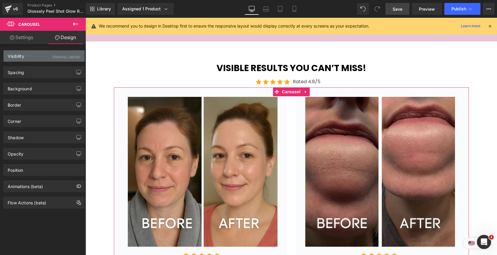
click at [61, 58] on div "(Desktop, Laptop)" at bounding box center [66, 55] width 28 height 10
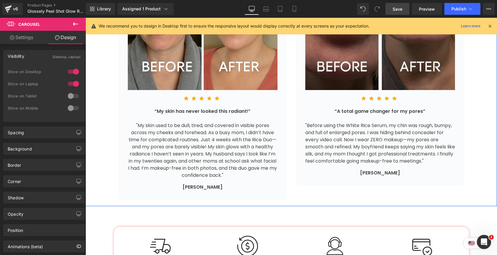
scroll to position [1256, 0]
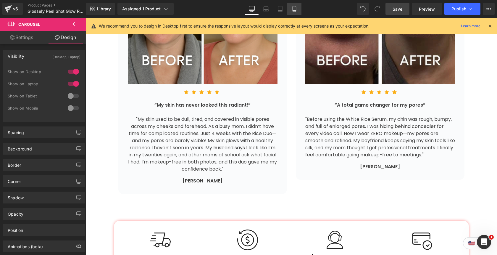
click at [293, 10] on icon at bounding box center [295, 9] width 6 height 6
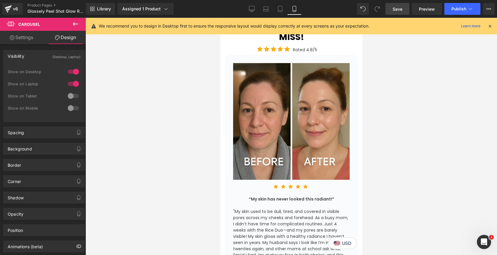
scroll to position [1415, 0]
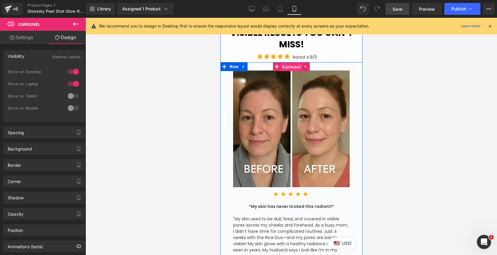
click at [289, 62] on span "Carousel" at bounding box center [291, 66] width 21 height 9
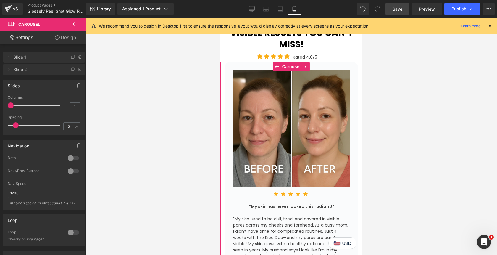
click at [68, 38] on link "Design" at bounding box center [65, 37] width 43 height 13
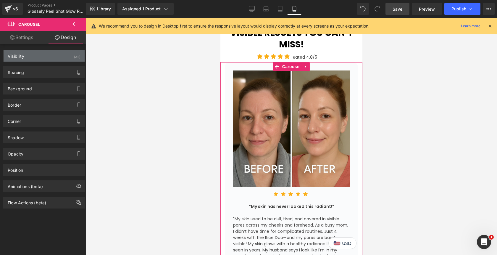
click at [67, 52] on div "Visibility (All)" at bounding box center [44, 55] width 81 height 11
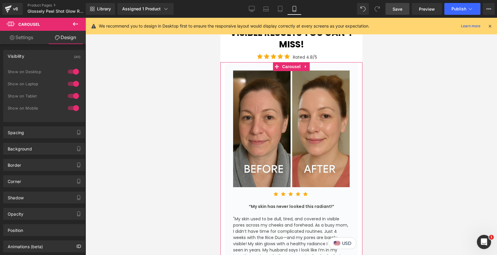
scroll to position [30, 0]
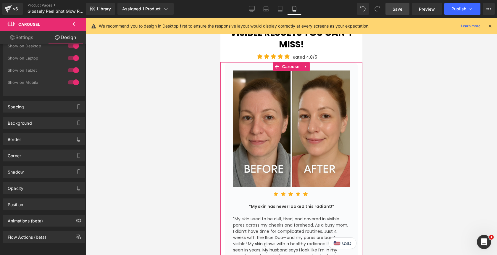
click at [21, 41] on link "Settings" at bounding box center [21, 37] width 43 height 13
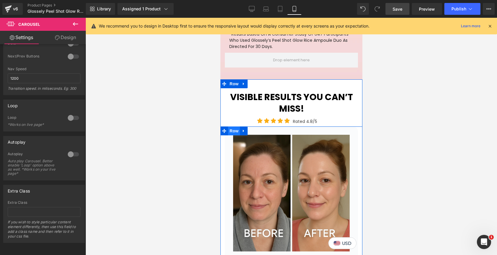
scroll to position [1351, 0]
click at [233, 126] on span "Row" at bounding box center [234, 130] width 12 height 9
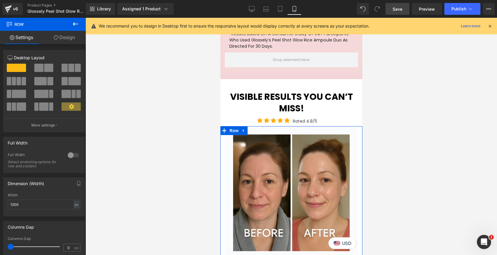
click at [75, 39] on link "Design" at bounding box center [64, 37] width 43 height 13
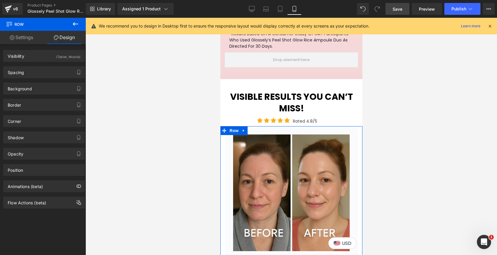
click at [70, 57] on div "(Tablet, Mobile)" at bounding box center [68, 55] width 24 height 10
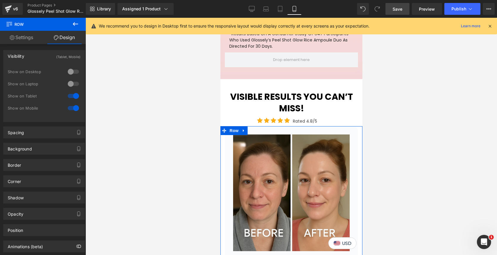
click at [67, 71] on div at bounding box center [73, 71] width 14 height 9
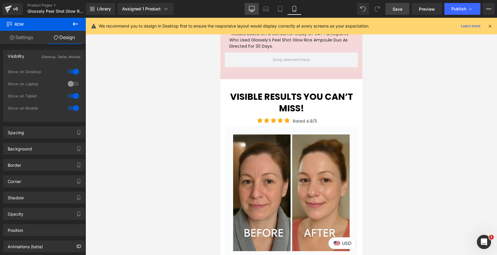
click at [250, 10] on icon at bounding box center [252, 10] width 6 height 0
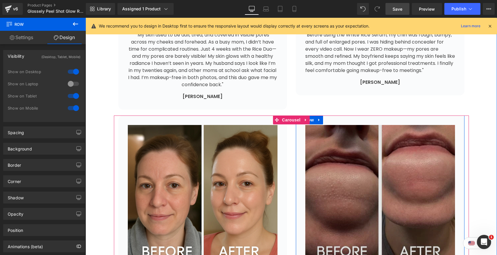
scroll to position [1339, 0]
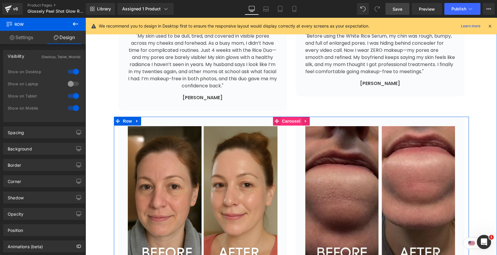
click at [289, 117] on span "Carousel" at bounding box center [291, 121] width 21 height 9
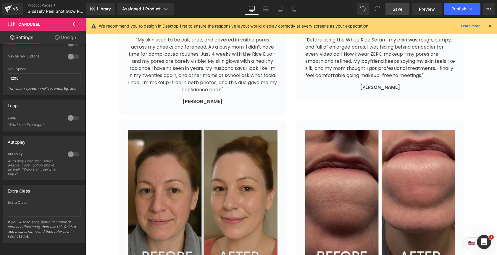
scroll to position [1333, 0]
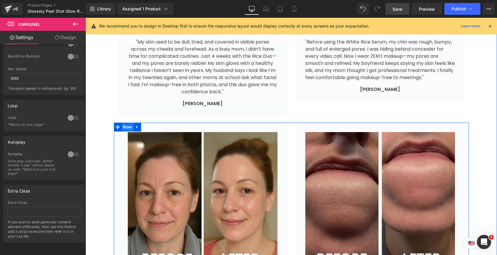
click at [128, 123] on span "Row" at bounding box center [128, 127] width 12 height 9
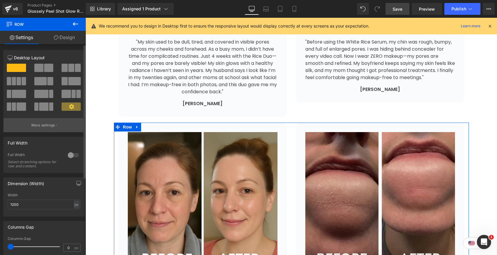
click at [59, 127] on button "More settings" at bounding box center [44, 125] width 81 height 14
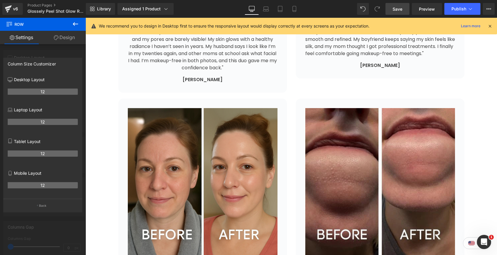
scroll to position [1381, 0]
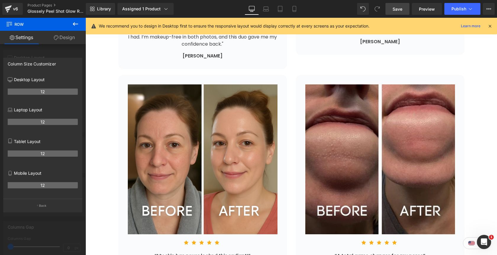
click at [73, 25] on icon at bounding box center [75, 23] width 7 height 7
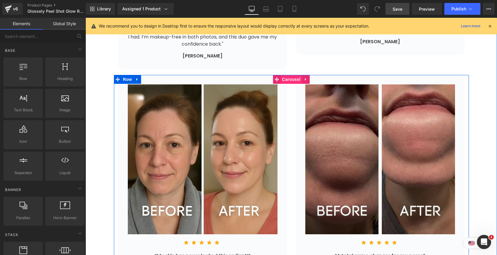
click at [288, 75] on span "Carousel" at bounding box center [291, 79] width 21 height 9
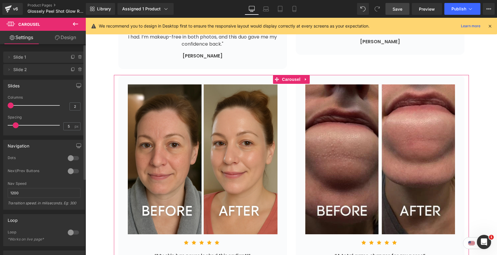
drag, startPoint x: 12, startPoint y: 104, endPoint x: 17, endPoint y: 104, distance: 5.0
click at [14, 104] on span at bounding box center [11, 105] width 6 height 6
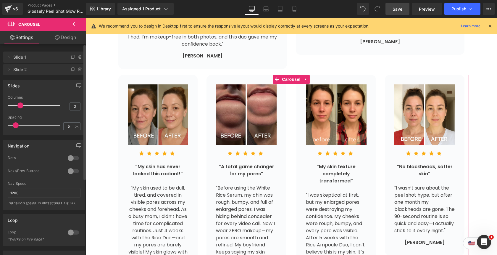
type input "1"
drag, startPoint x: 20, startPoint y: 105, endPoint x: 8, endPoint y: 105, distance: 12.1
click at [17, 105] on span at bounding box center [20, 105] width 6 height 6
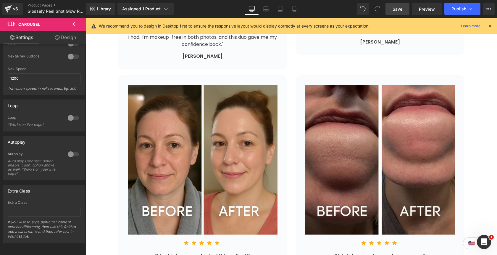
scroll to position [1375, 0]
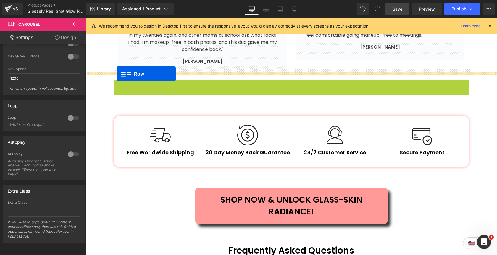
drag, startPoint x: 117, startPoint y: 78, endPoint x: 117, endPoint y: 74, distance: 3.9
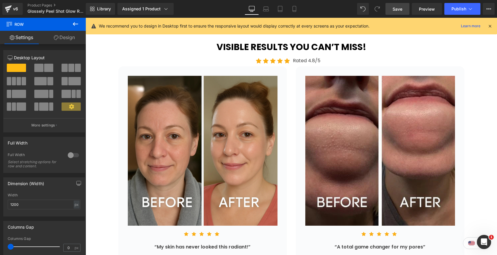
scroll to position [1114, 0]
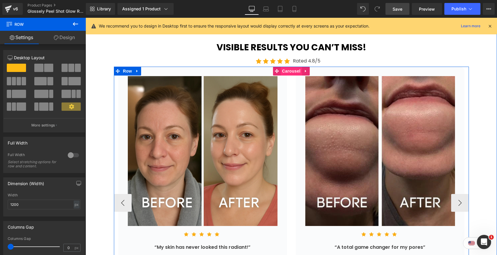
click at [288, 67] on span "Carousel" at bounding box center [291, 71] width 21 height 9
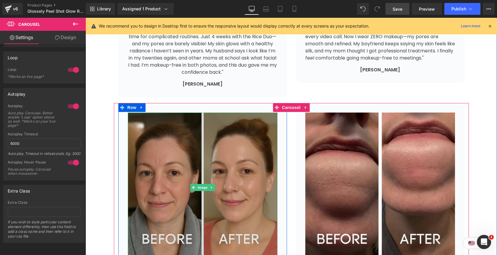
scroll to position [1351, 0]
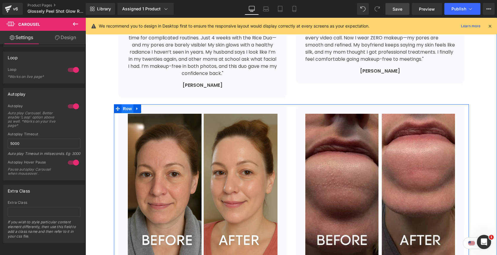
click at [128, 104] on span "Row" at bounding box center [128, 108] width 12 height 9
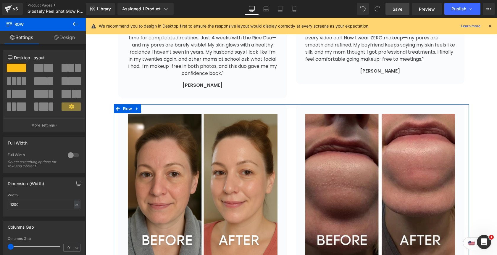
click at [67, 40] on link "Design" at bounding box center [64, 37] width 43 height 13
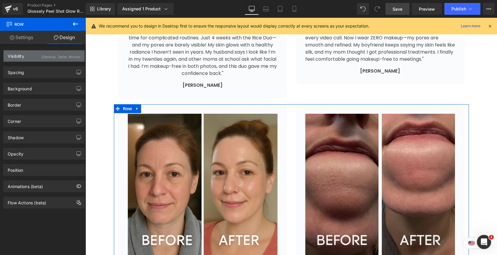
click at [63, 59] on div "(Desktop, Tablet, Mobile)" at bounding box center [60, 55] width 39 height 10
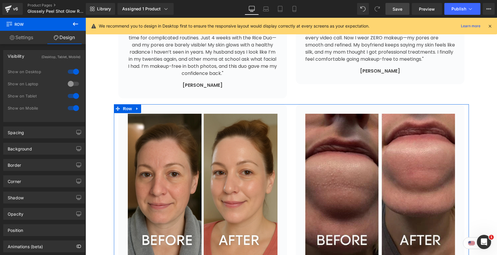
click at [71, 72] on div at bounding box center [73, 71] width 14 height 9
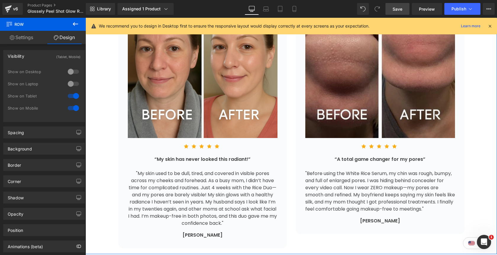
scroll to position [1203, 0]
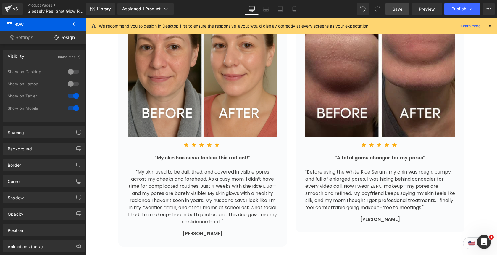
click at [73, 25] on icon at bounding box center [75, 23] width 7 height 7
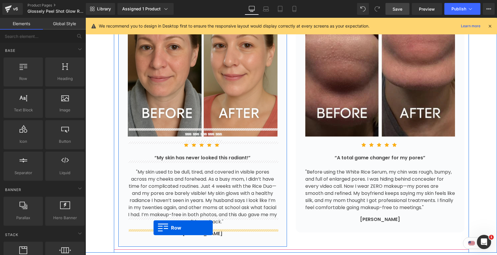
scroll to position [1221, 0]
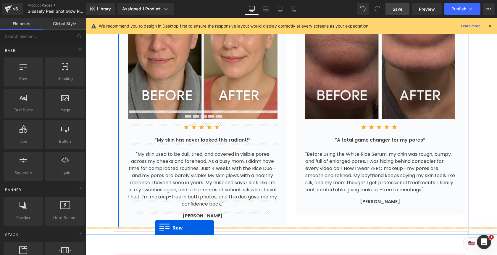
drag, startPoint x: 110, startPoint y: 95, endPoint x: 155, endPoint y: 234, distance: 145.3
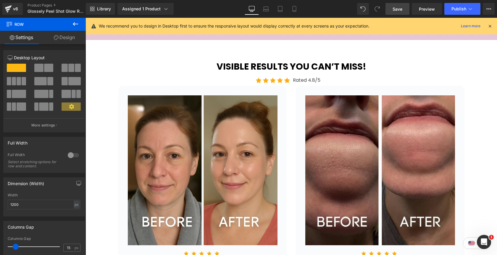
scroll to position [1094, 0]
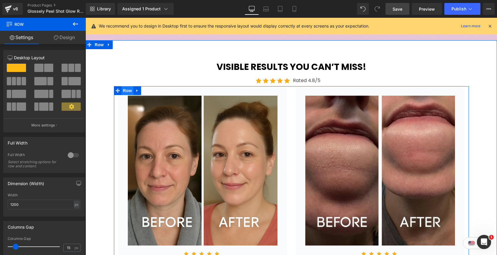
click at [127, 86] on span "Row" at bounding box center [128, 90] width 12 height 9
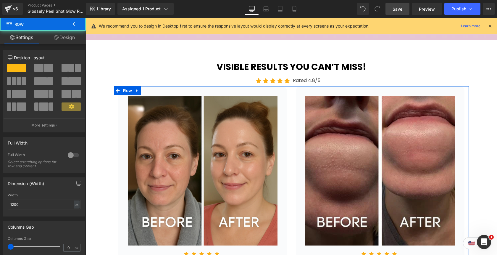
click at [69, 41] on link "Design" at bounding box center [64, 37] width 43 height 13
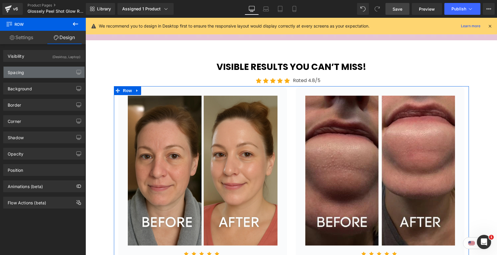
type input "0"
type input "10"
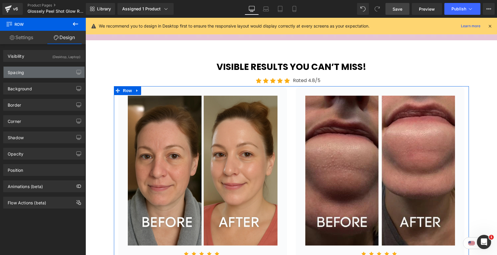
type input "0"
click at [47, 76] on div "Spacing" at bounding box center [44, 72] width 81 height 11
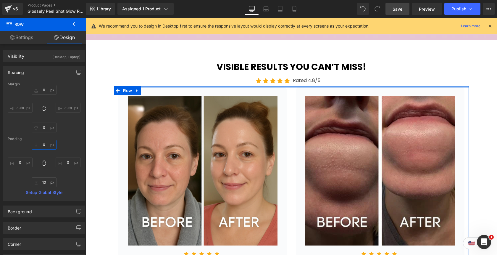
click at [42, 144] on input "0" at bounding box center [44, 145] width 25 height 10
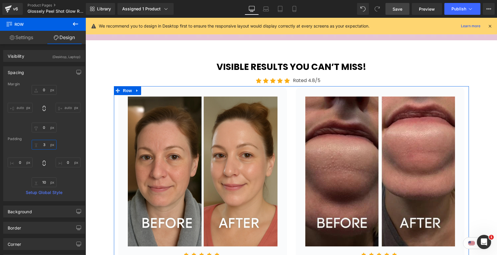
type input "30"
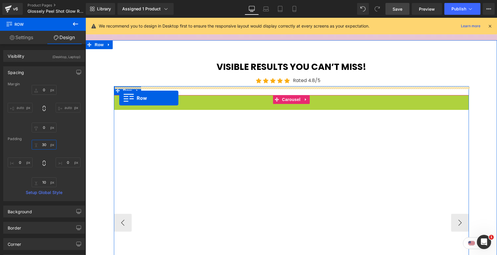
drag, startPoint x: 118, startPoint y: 92, endPoint x: 119, endPoint y: 97, distance: 5.4
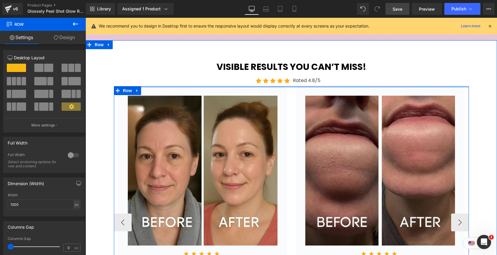
drag, startPoint x: 163, startPoint y: 78, endPoint x: 163, endPoint y: 75, distance: 3.8
click at [163, 75] on div "Visible Results You Can’t Miss! Heading Icon Icon Icon Icon Icon Icon List Hoz …" at bounding box center [292, 211] width 412 height 301
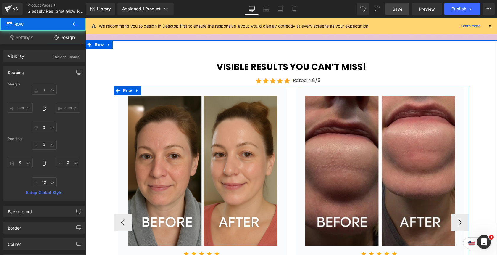
type input "0"
type input "10"
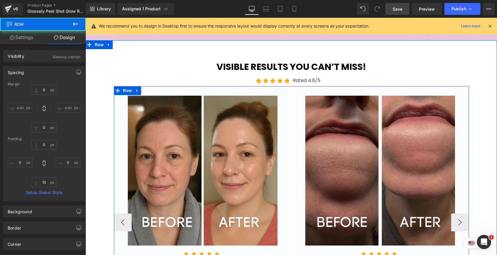
type input "0"
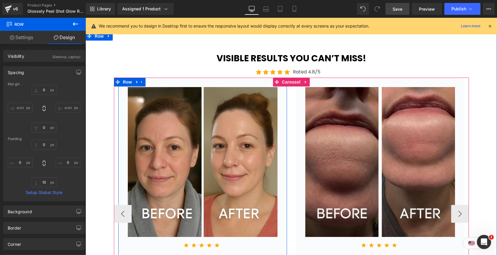
scroll to position [1108, 0]
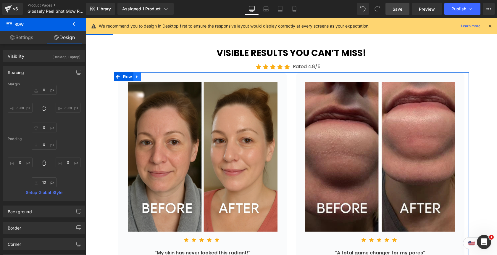
click at [137, 74] on icon at bounding box center [137, 76] width 4 height 4
click at [145, 72] on link at bounding box center [145, 76] width 8 height 9
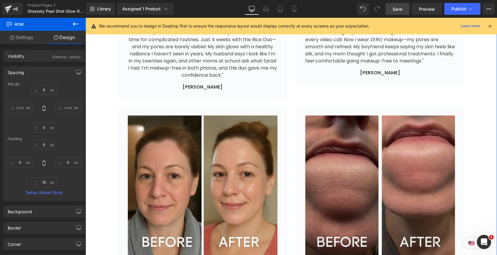
scroll to position [1346, 0]
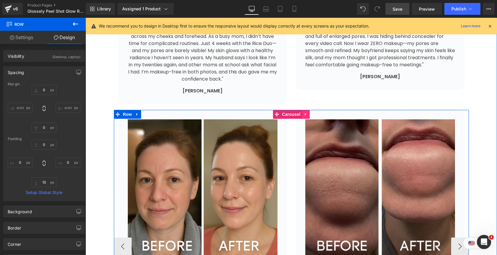
click at [306, 112] on icon at bounding box center [306, 114] width 4 height 4
click at [309, 112] on icon at bounding box center [310, 114] width 4 height 4
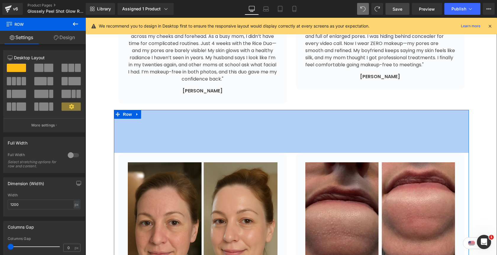
drag, startPoint x: 192, startPoint y: 103, endPoint x: 200, endPoint y: 145, distance: 43.2
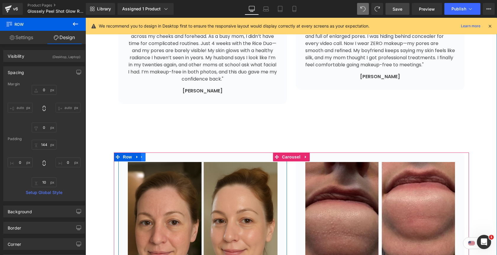
click at [144, 152] on link at bounding box center [142, 156] width 8 height 9
click at [149, 152] on link at bounding box center [150, 156] width 8 height 9
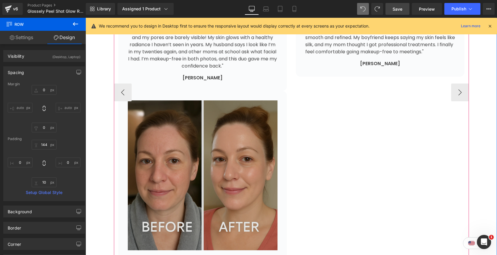
scroll to position [1677, 0]
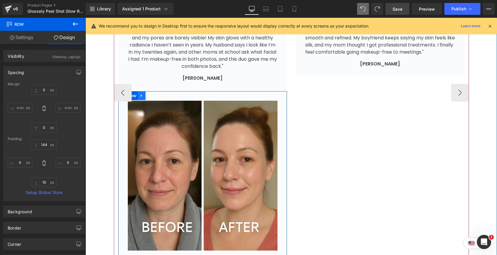
click at [142, 91] on link at bounding box center [142, 95] width 8 height 9
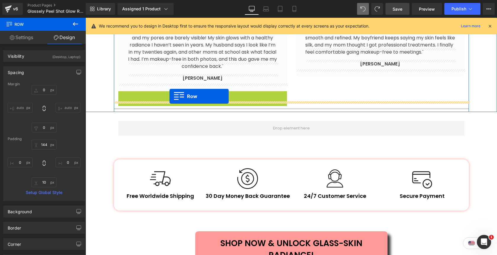
drag, startPoint x: 136, startPoint y: 89, endPoint x: 170, endPoint y: 96, distance: 34.7
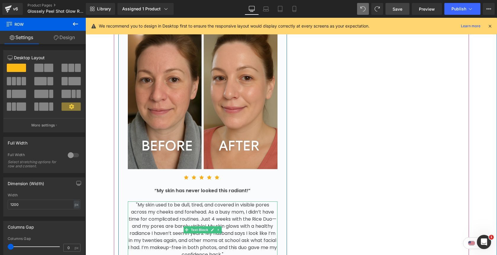
scroll to position [1834, 0]
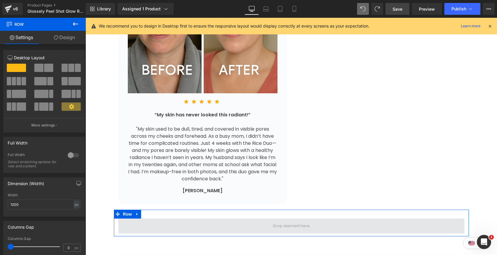
click at [239, 218] on span at bounding box center [291, 225] width 346 height 15
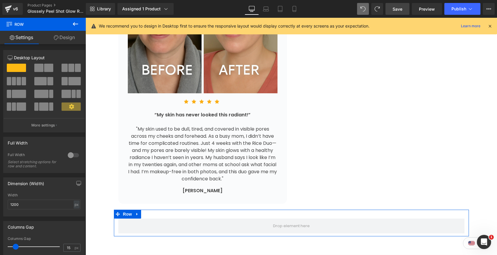
click at [46, 69] on span at bounding box center [48, 68] width 9 height 8
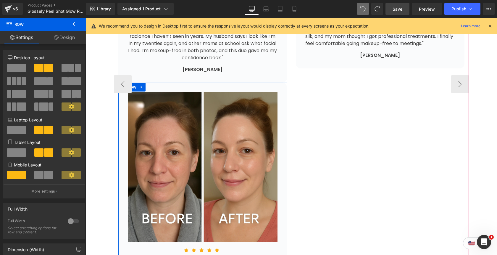
scroll to position [1684, 0]
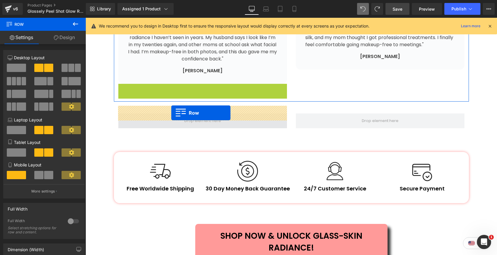
drag, startPoint x: 133, startPoint y: 82, endPoint x: 171, endPoint y: 113, distance: 49.2
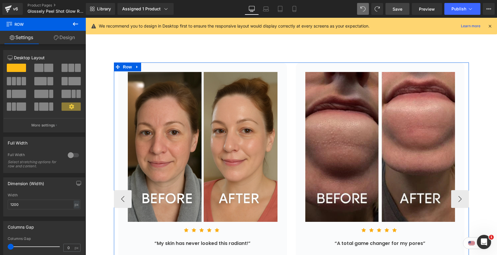
scroll to position [1435, 0]
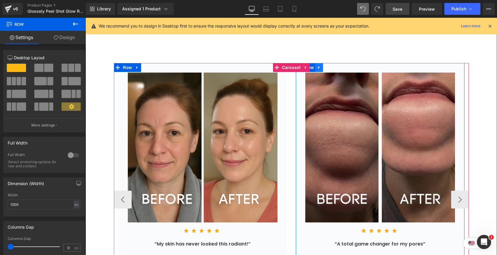
click at [321, 65] on icon at bounding box center [319, 67] width 4 height 4
click at [326, 65] on icon at bounding box center [327, 67] width 4 height 4
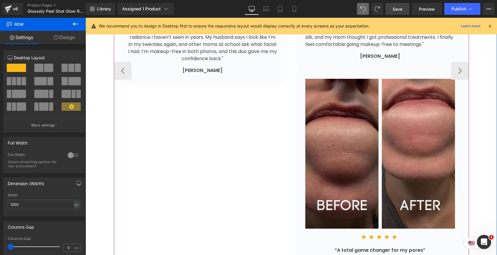
scroll to position [1704, 0]
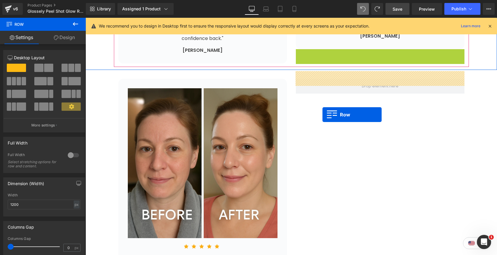
drag, startPoint x: 300, startPoint y: 47, endPoint x: 323, endPoint y: 115, distance: 71.6
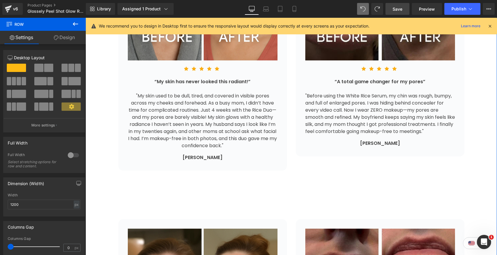
scroll to position [1280, 0]
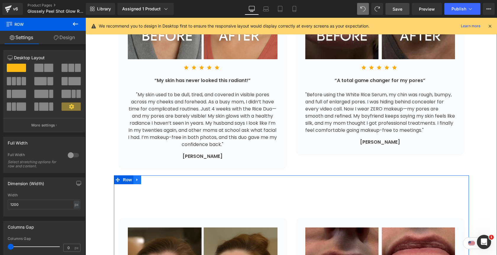
click at [139, 178] on icon at bounding box center [137, 180] width 4 height 4
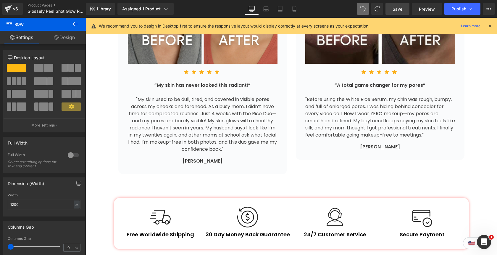
scroll to position [1879, 0]
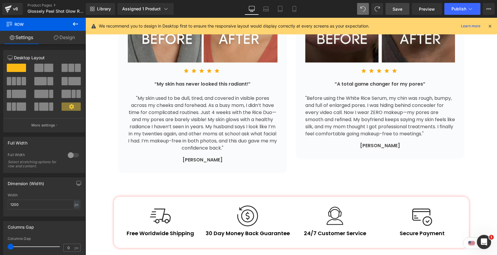
click at [75, 27] on icon at bounding box center [75, 23] width 7 height 7
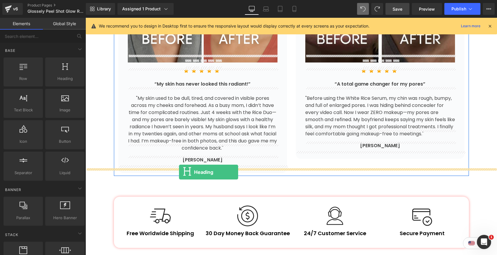
drag, startPoint x: 161, startPoint y: 94, endPoint x: 179, endPoint y: 172, distance: 80.5
drag, startPoint x: 146, startPoint y: 85, endPoint x: 165, endPoint y: 170, distance: 86.7
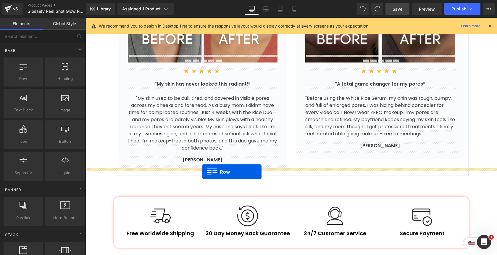
drag, startPoint x: 111, startPoint y: 89, endPoint x: 202, endPoint y: 172, distance: 123.4
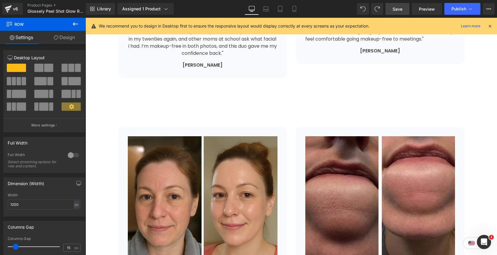
scroll to position [1371, 0]
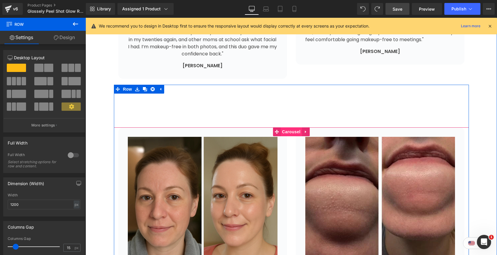
click at [288, 127] on span "Carousel" at bounding box center [291, 131] width 21 height 9
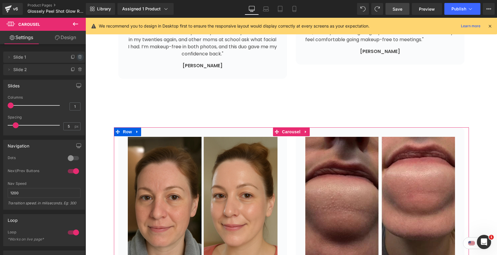
click at [78, 58] on icon at bounding box center [80, 57] width 5 height 5
click at [76, 58] on button "Delete" at bounding box center [74, 58] width 19 height 8
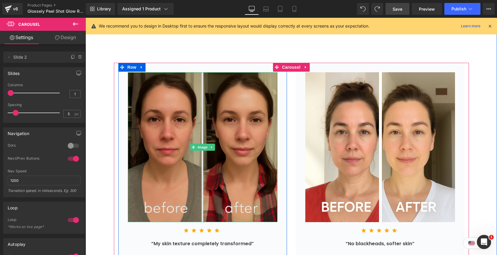
scroll to position [1436, 0]
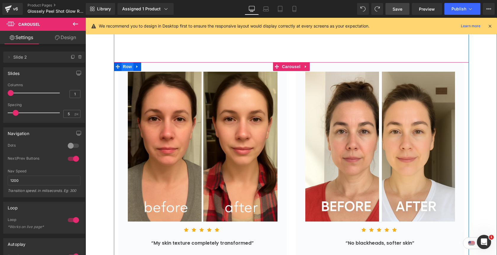
click at [126, 62] on span "Row" at bounding box center [128, 66] width 12 height 9
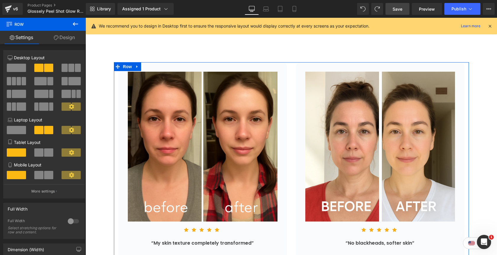
click at [72, 38] on link "Design" at bounding box center [64, 37] width 43 height 13
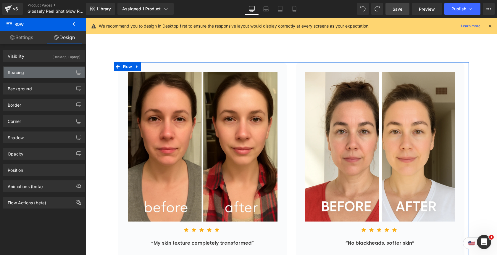
click at [41, 70] on div "Spacing" at bounding box center [44, 72] width 81 height 11
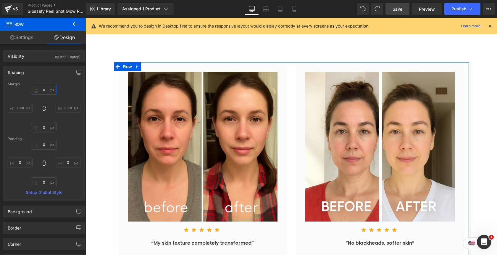
click at [40, 90] on input "0" at bounding box center [44, 90] width 25 height 10
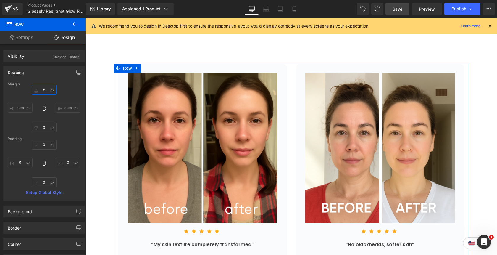
type input "50"
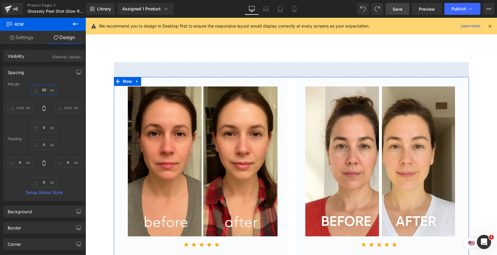
click at [40, 89] on input "50" at bounding box center [44, 90] width 25 height 10
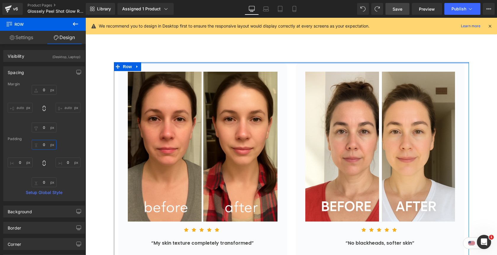
click at [43, 148] on input "0" at bounding box center [44, 145] width 25 height 10
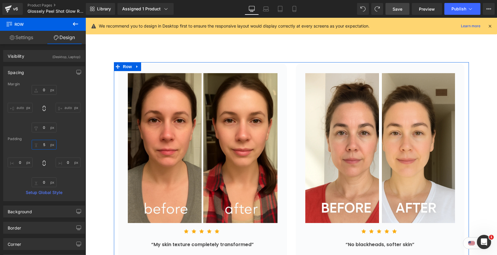
type input "50"
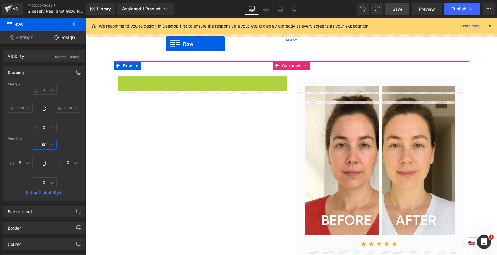
scroll to position [1413, 0]
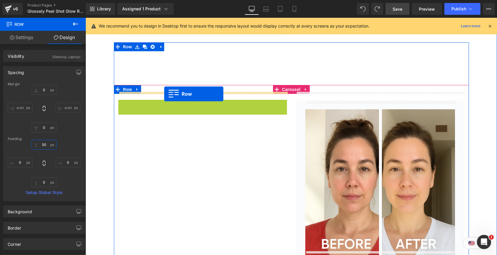
drag, startPoint x: 123, startPoint y: 62, endPoint x: 164, endPoint y: 94, distance: 52.1
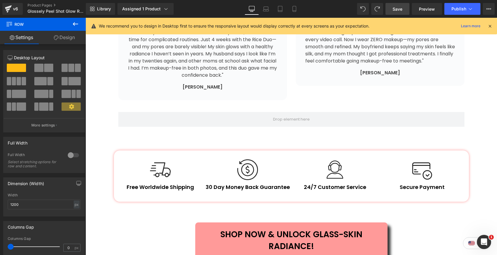
scroll to position [1950, 0]
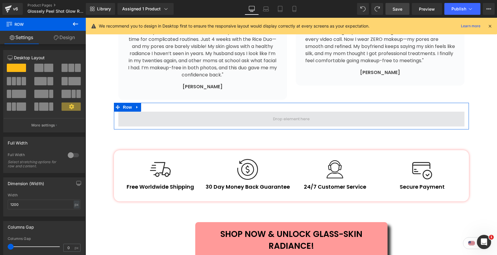
click at [250, 112] on span at bounding box center [291, 119] width 346 height 15
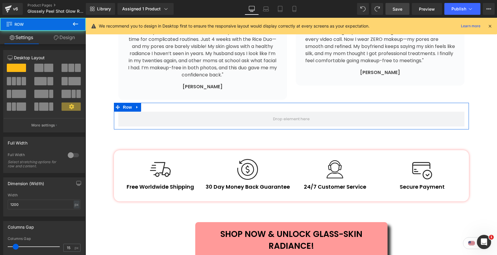
click at [42, 67] on span at bounding box center [38, 68] width 9 height 8
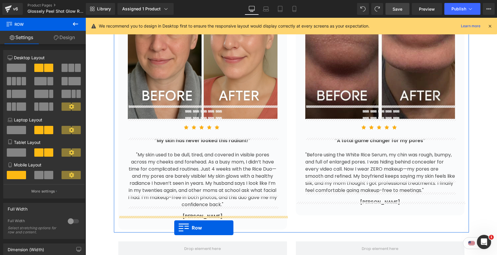
scroll to position [1811, 0]
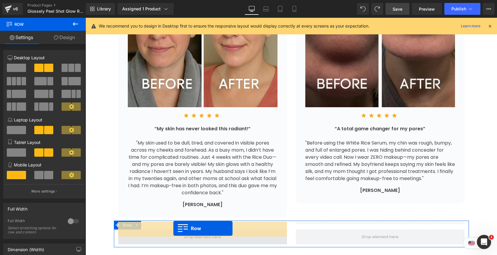
drag, startPoint x: 122, startPoint y: 109, endPoint x: 173, endPoint y: 228, distance: 129.9
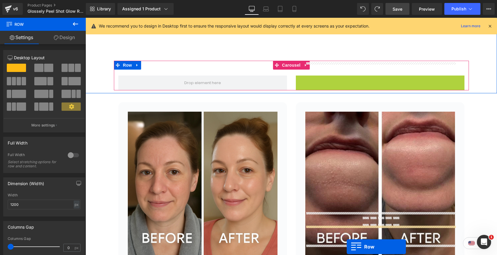
scroll to position [1479, 0]
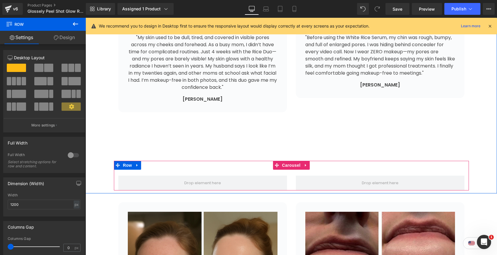
scroll to position [1337, 0]
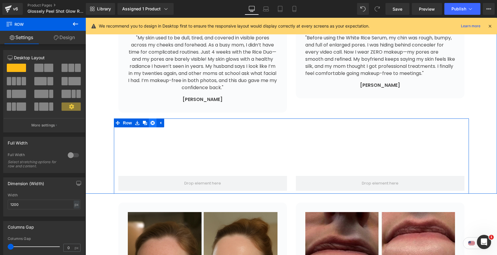
click at [153, 118] on link at bounding box center [153, 122] width 8 height 9
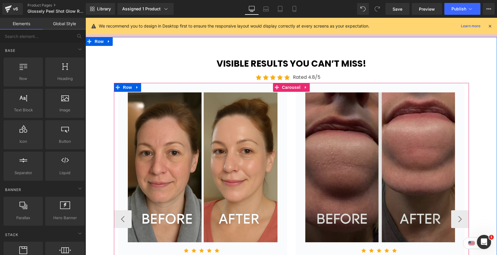
scroll to position [1093, 0]
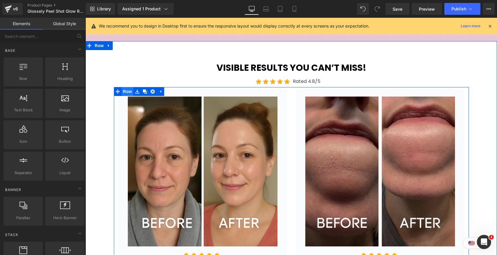
click at [128, 87] on span "Row" at bounding box center [128, 91] width 12 height 9
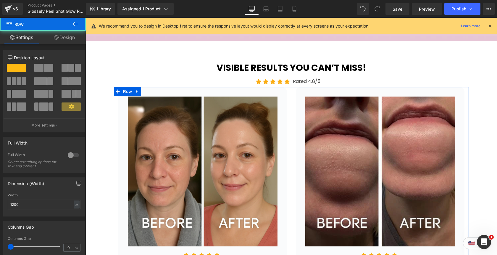
click at [63, 40] on link "Design" at bounding box center [64, 37] width 43 height 13
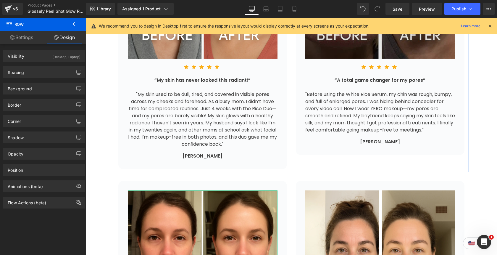
scroll to position [1565, 0]
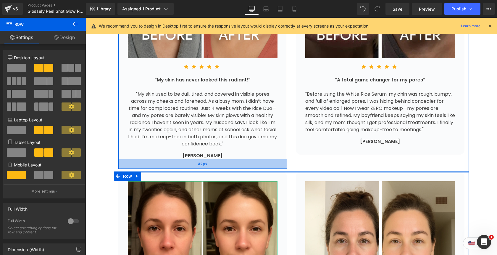
drag, startPoint x: 265, startPoint y: 170, endPoint x: 265, endPoint y: 160, distance: 10.1
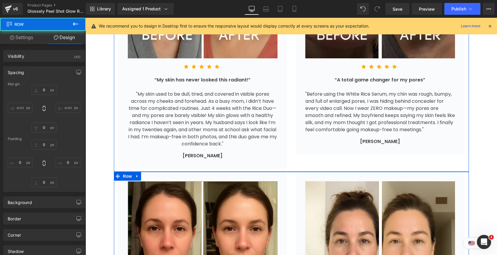
type input "0"
type input "10"
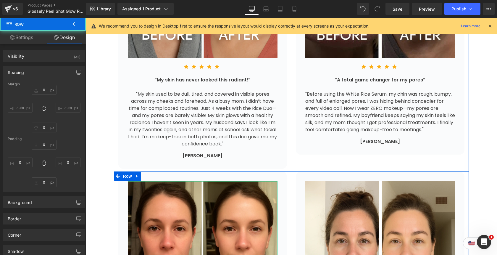
type input "0"
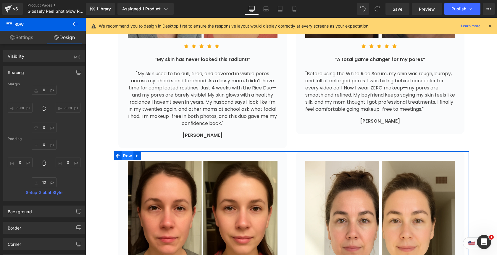
scroll to position [1587, 0]
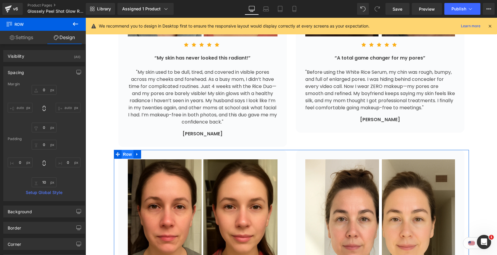
click at [127, 150] on span "Row" at bounding box center [128, 154] width 12 height 9
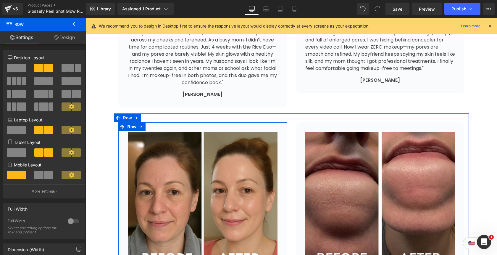
scroll to position [1342, 0]
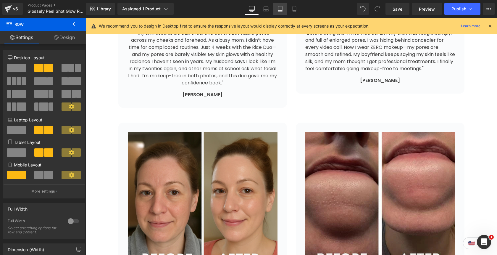
click at [284, 9] on link "Tablet" at bounding box center [280, 9] width 14 height 12
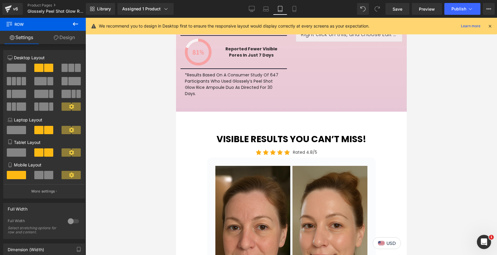
scroll to position [1207, 0]
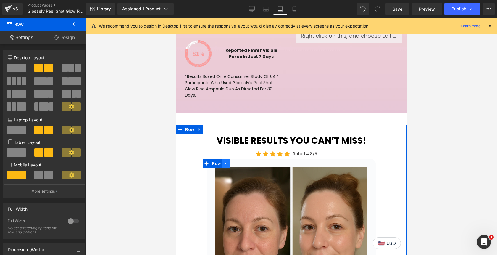
click at [227, 161] on icon at bounding box center [226, 163] width 4 height 4
click at [241, 161] on icon at bounding box center [241, 163] width 4 height 4
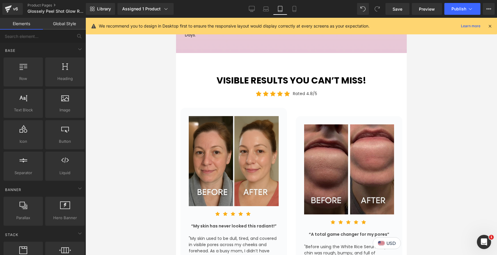
scroll to position [1240, 0]
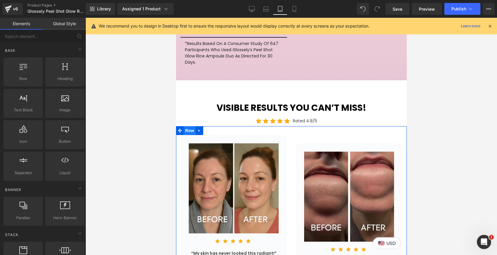
click at [191, 126] on span "Row" at bounding box center [189, 130] width 12 height 9
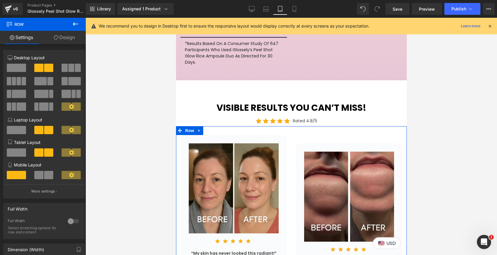
click at [15, 155] on span at bounding box center [16, 152] width 19 height 8
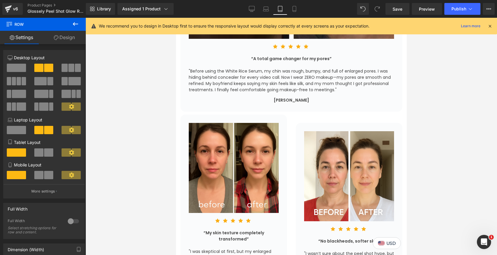
scroll to position [1851, 0]
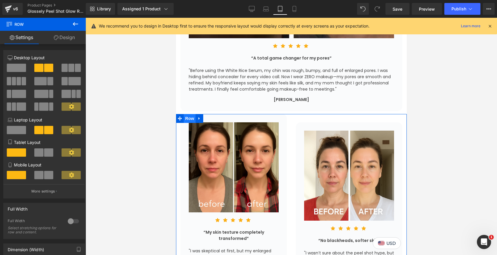
click at [190, 114] on span "Row" at bounding box center [189, 118] width 12 height 9
click at [18, 157] on span at bounding box center [16, 152] width 19 height 8
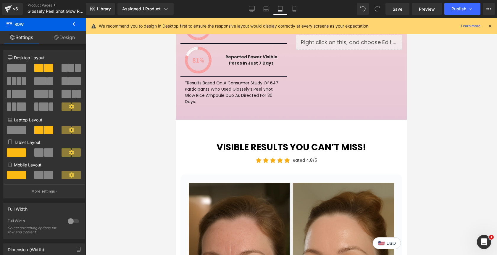
scroll to position [1200, 0]
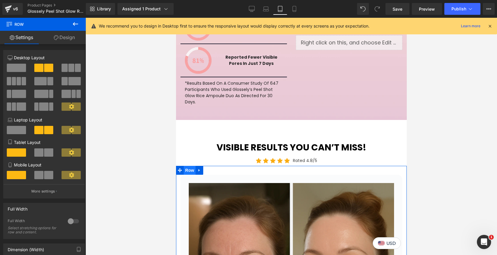
click at [189, 166] on span "Row" at bounding box center [189, 170] width 12 height 9
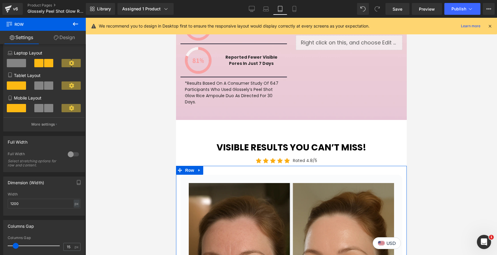
scroll to position [67, 0]
click at [24, 202] on input "1200" at bounding box center [44, 203] width 73 height 10
type input "600"
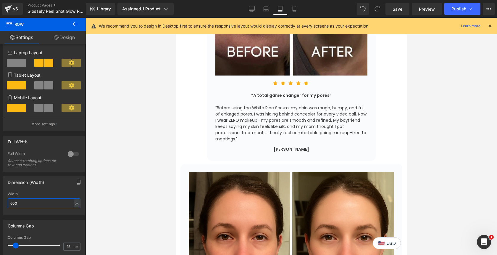
scroll to position [1721, 0]
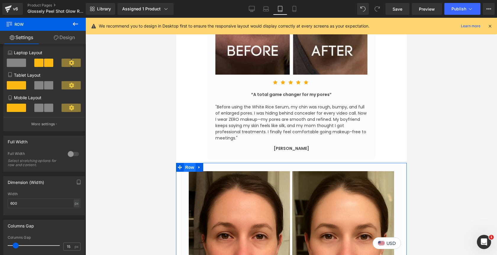
click at [190, 163] on span "Row" at bounding box center [189, 167] width 12 height 9
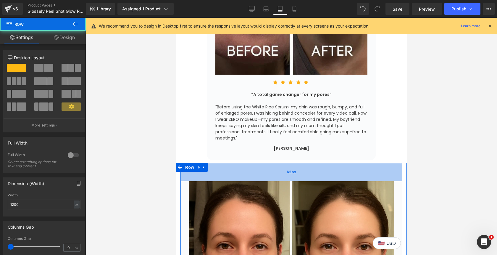
drag, startPoint x: 243, startPoint y: 159, endPoint x: 244, endPoint y: 169, distance: 10.2
click at [244, 169] on div "62px" at bounding box center [291, 172] width 222 height 18
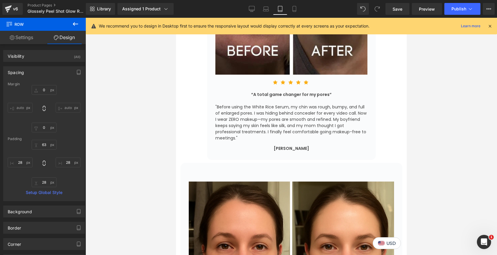
click at [450, 170] on div at bounding box center [292, 136] width 412 height 237
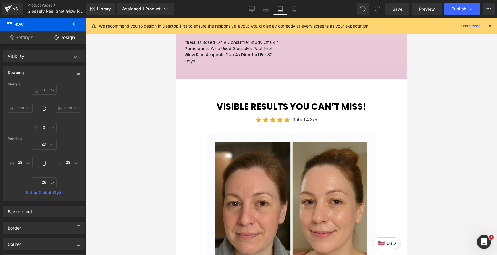
scroll to position [1228, 0]
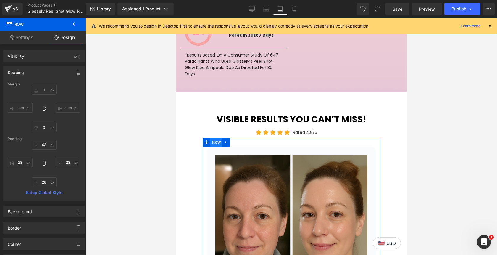
click at [216, 138] on span "Row" at bounding box center [216, 142] width 12 height 9
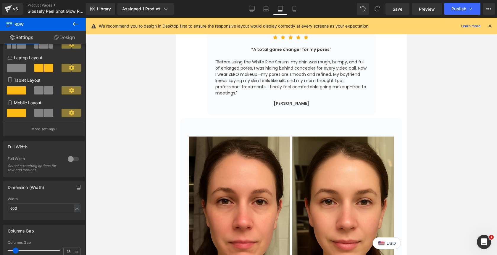
scroll to position [1769, 0]
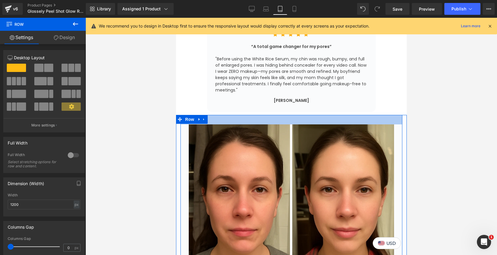
drag, startPoint x: 226, startPoint y: 117, endPoint x: 226, endPoint y: 108, distance: 8.9
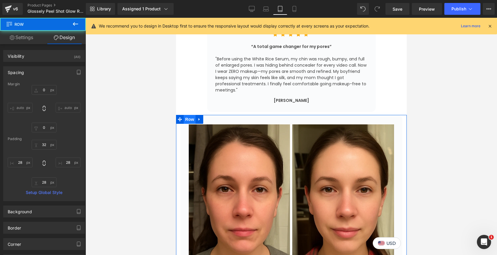
click at [188, 115] on span "Row" at bounding box center [189, 119] width 12 height 9
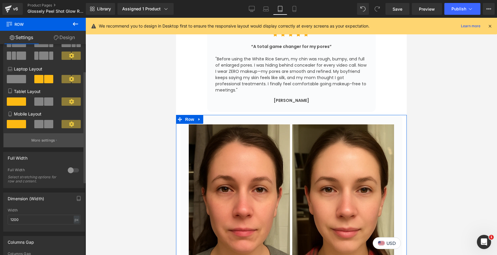
scroll to position [52, 0]
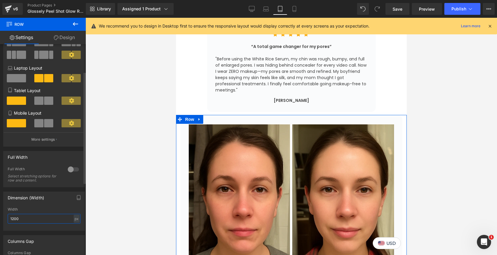
click at [35, 222] on input "1200" at bounding box center [44, 219] width 73 height 10
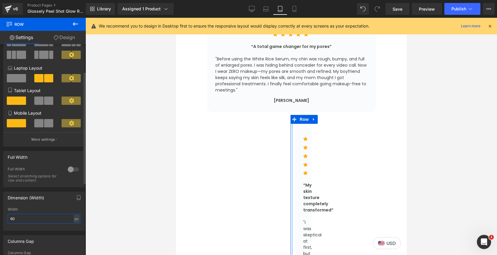
type input "600"
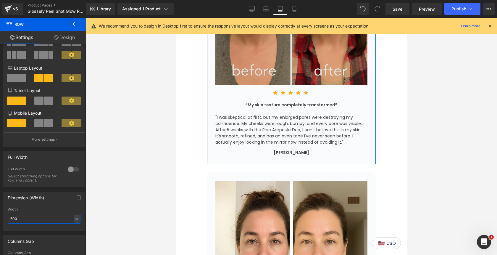
scroll to position [1968, 0]
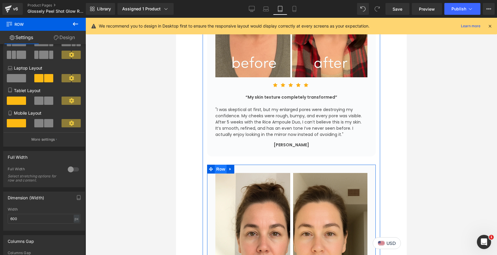
click at [219, 165] on span "Row" at bounding box center [221, 169] width 12 height 9
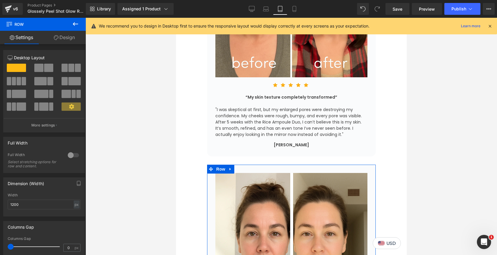
click at [58, 42] on link "Design" at bounding box center [64, 37] width 43 height 13
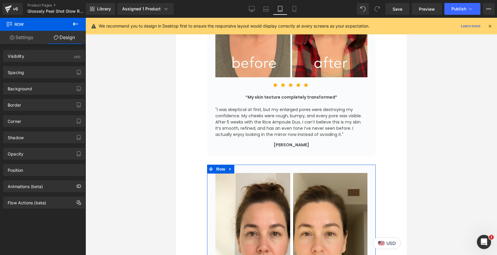
type input "28"
type input "0"
type input "28"
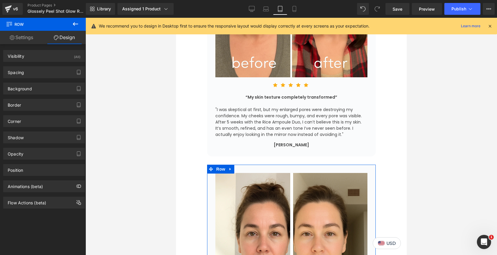
type input "28"
click at [40, 77] on div "Spacing" at bounding box center [44, 72] width 81 height 11
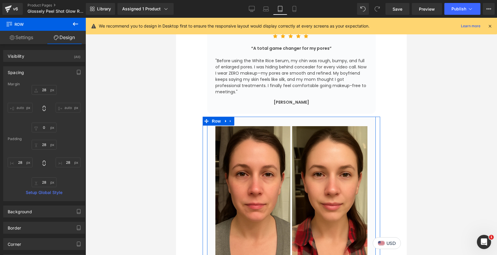
scroll to position [1766, 0]
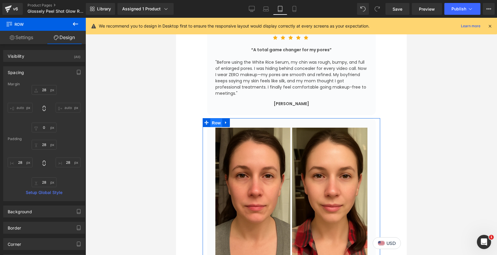
click at [215, 118] on span "Row" at bounding box center [216, 122] width 12 height 9
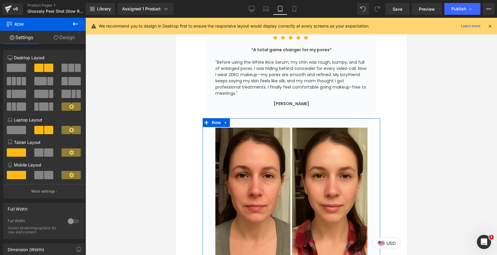
click at [70, 40] on link "Design" at bounding box center [64, 37] width 43 height 13
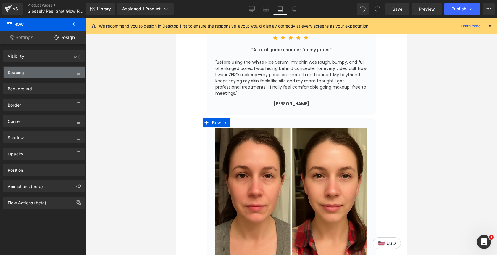
type input "0"
type input "10"
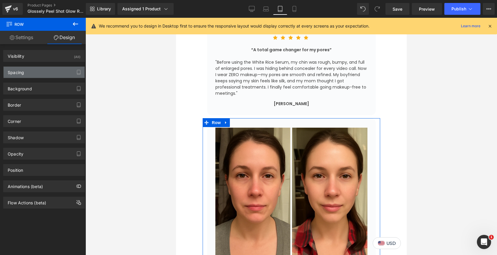
type input "0"
click at [46, 70] on div "Spacing" at bounding box center [44, 72] width 81 height 11
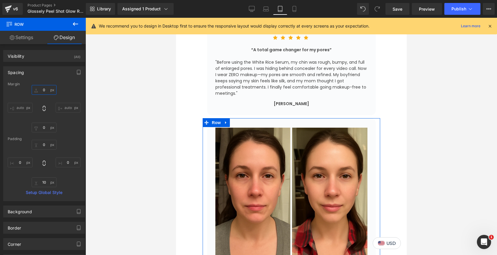
click at [44, 92] on input "0" at bounding box center [44, 90] width 25 height 10
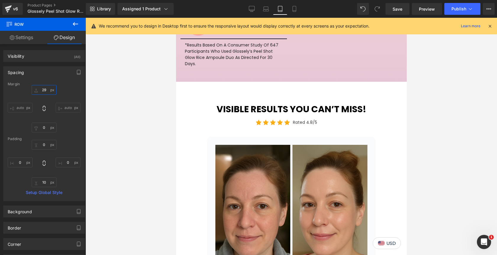
scroll to position [1238, 0]
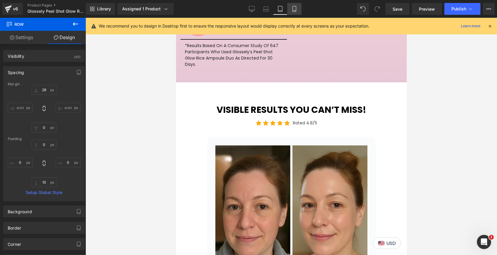
click at [296, 8] on icon at bounding box center [295, 9] width 6 height 6
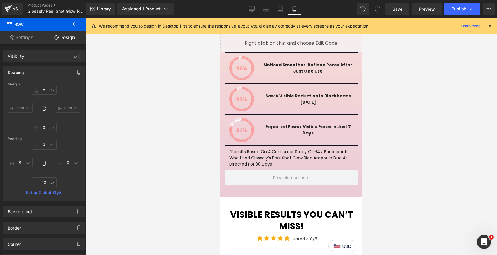
type input "0"
type input "10"
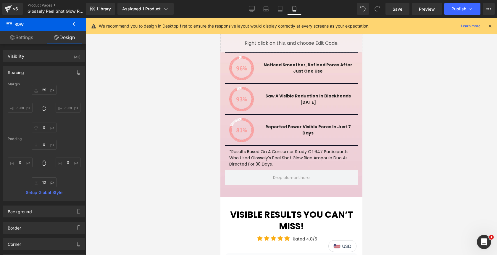
type input "0"
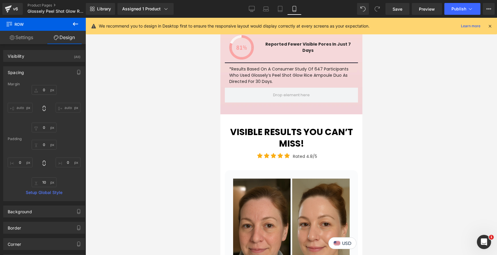
scroll to position [1315, 0]
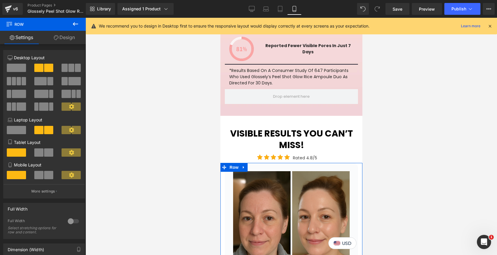
drag, startPoint x: 270, startPoint y: 154, endPoint x: 270, endPoint y: 146, distance: 8.9
click at [270, 146] on div "Sale Off (P) Image" at bounding box center [291, 232] width 142 height 3004
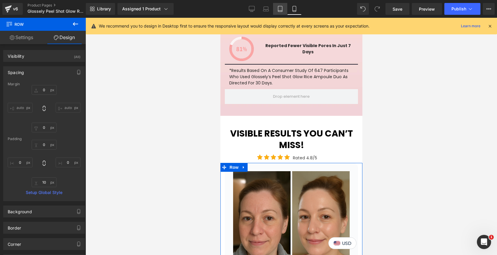
click at [283, 10] on icon at bounding box center [280, 9] width 6 height 6
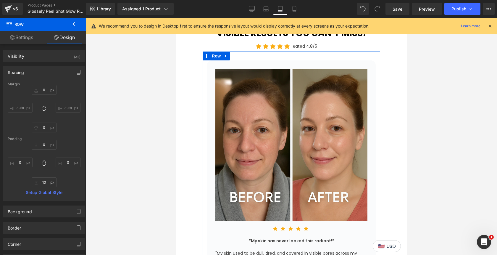
type input "0"
type input "30"
type input "0"
type input "10"
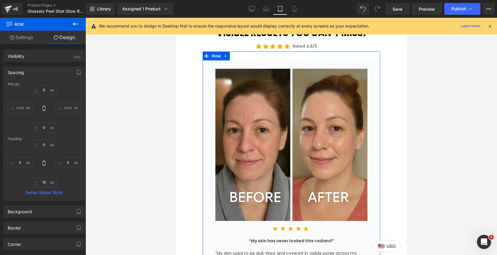
type input "0"
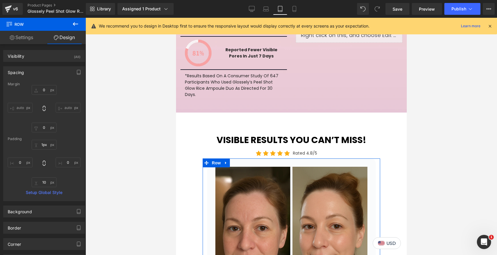
type input "0px"
drag, startPoint x: 254, startPoint y: 157, endPoint x: 254, endPoint y: 148, distance: 8.9
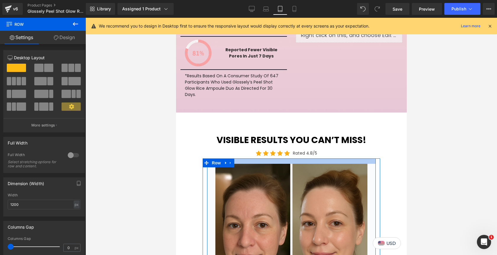
click at [252, 158] on div at bounding box center [291, 160] width 169 height 5
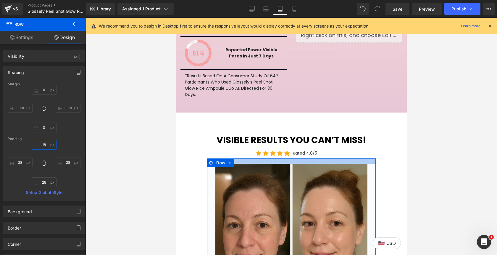
click at [46, 143] on input "18" at bounding box center [44, 145] width 25 height 10
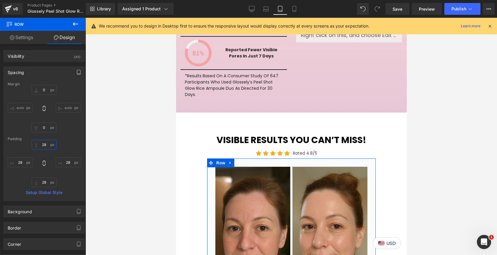
type input "28"
click at [76, 74] on icon "button" at bounding box center [78, 72] width 5 height 5
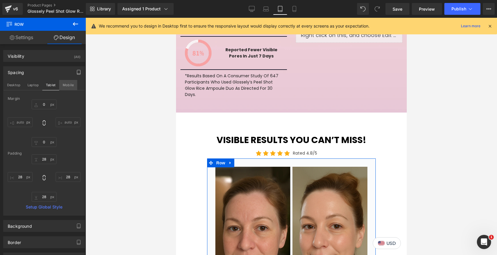
click at [69, 87] on button "Mobile" at bounding box center [68, 85] width 18 height 10
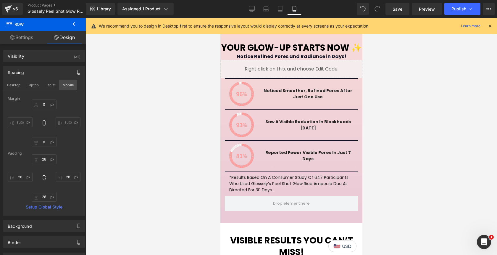
scroll to position [1315, 0]
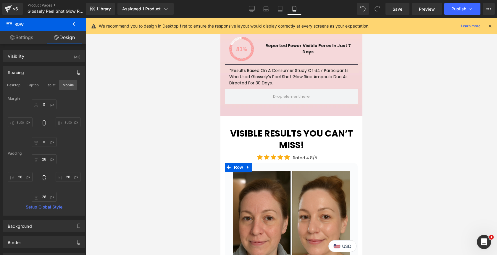
type input "0"
type input "28"
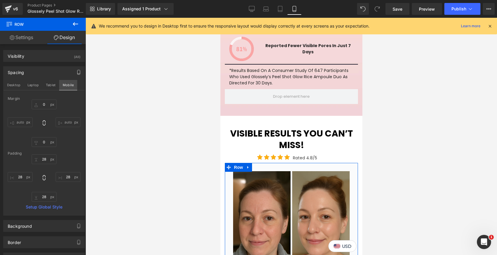
type input "28"
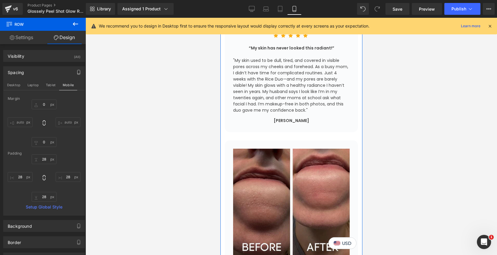
scroll to position [1573, 0]
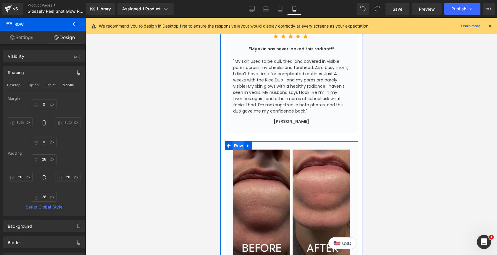
click at [236, 141] on span "Row" at bounding box center [238, 145] width 12 height 9
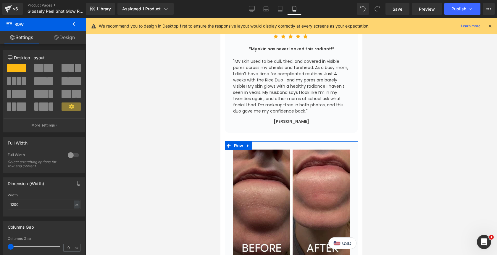
click at [67, 42] on link "Design" at bounding box center [64, 37] width 43 height 13
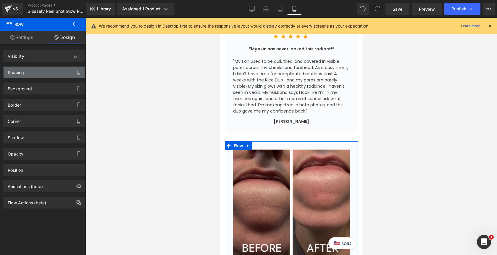
type input "28"
type input "0"
type input "28"
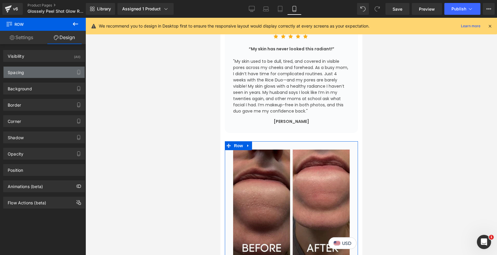
type input "28"
click at [54, 72] on div "Spacing" at bounding box center [44, 72] width 81 height 11
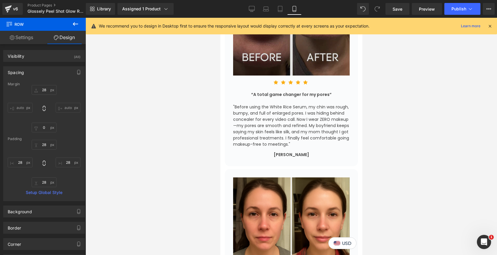
scroll to position [1764, 0]
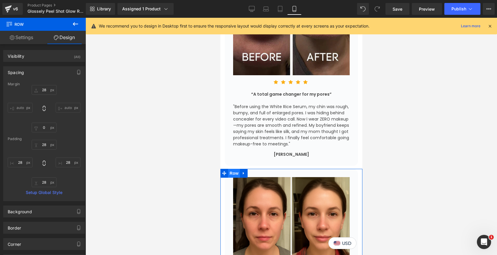
click at [234, 169] on span "Row" at bounding box center [234, 173] width 12 height 9
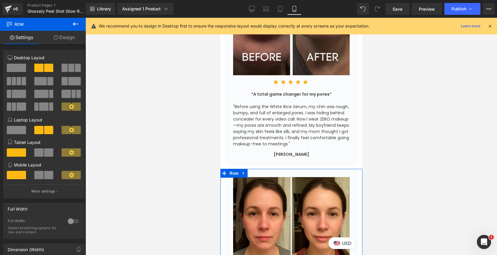
click at [69, 39] on link "Design" at bounding box center [64, 37] width 43 height 13
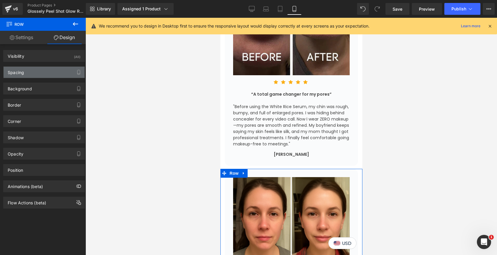
click at [48, 73] on div "Spacing" at bounding box center [44, 72] width 81 height 11
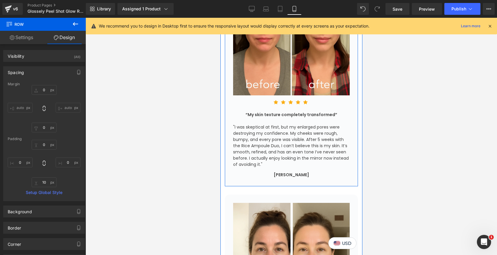
scroll to position [1970, 0]
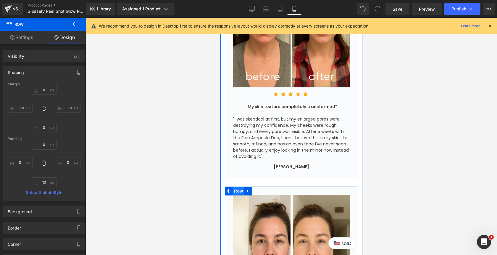
click at [237, 186] on span "Row" at bounding box center [238, 190] width 12 height 9
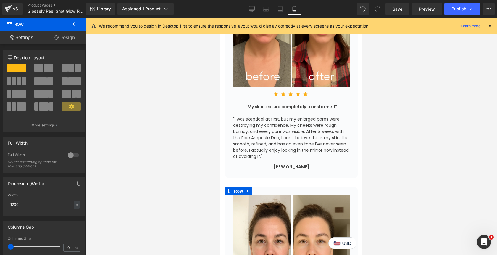
click at [69, 41] on link "Design" at bounding box center [64, 37] width 43 height 13
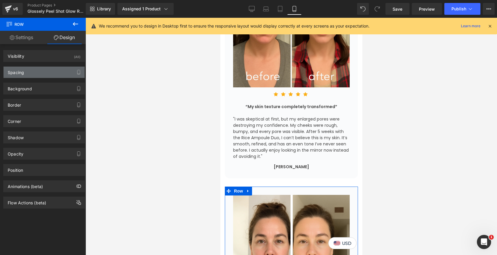
type input "28"
type input "0"
type input "28"
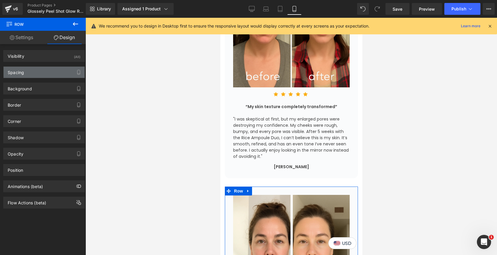
type input "28"
click at [41, 73] on div "Spacing" at bounding box center [44, 72] width 81 height 11
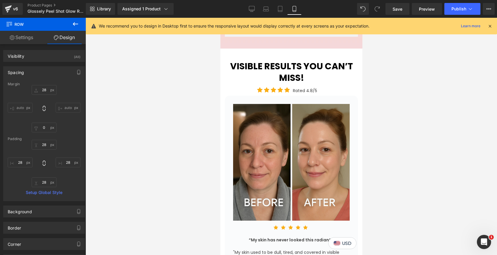
scroll to position [1381, 0]
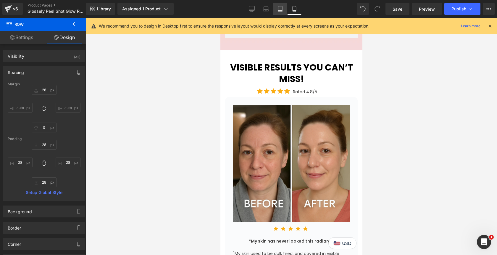
click at [280, 7] on icon at bounding box center [280, 9] width 6 height 6
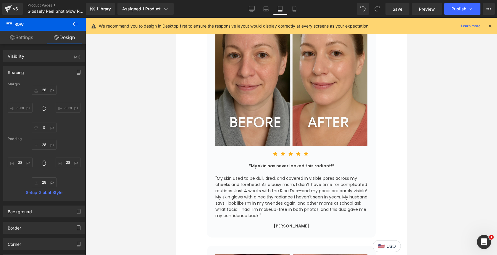
type input "28"
type input "0"
type input "28"
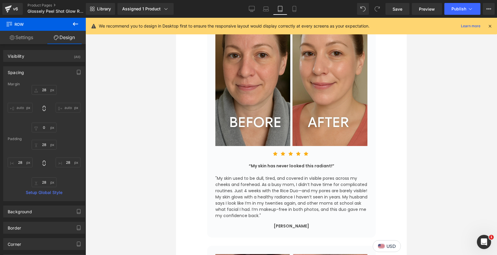
type input "28"
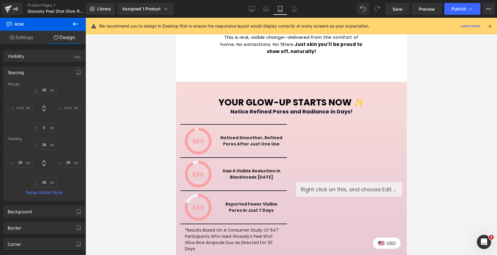
scroll to position [1051, 0]
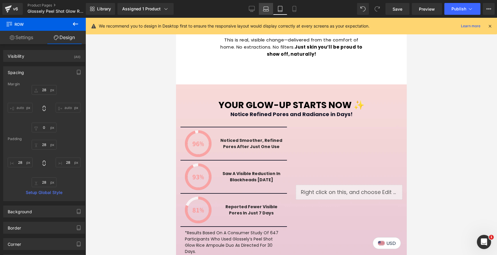
click at [267, 12] on icon at bounding box center [266, 9] width 6 height 6
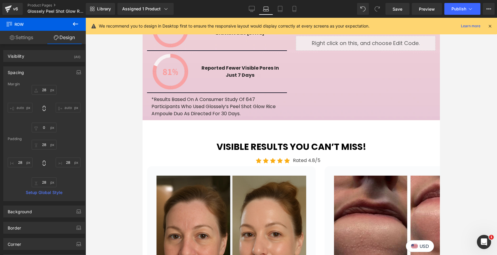
type input "0"
type input "32"
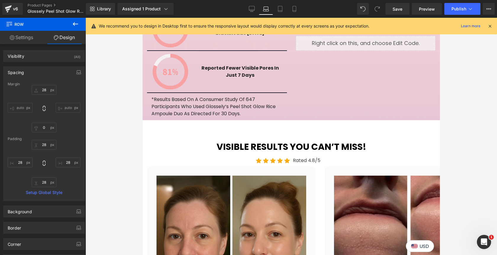
type input "32"
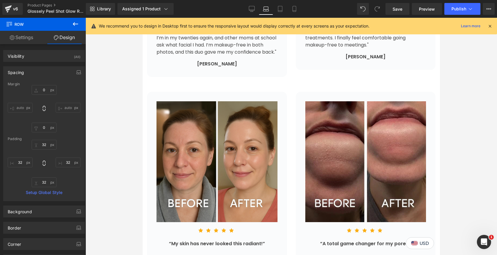
scroll to position [1376, 0]
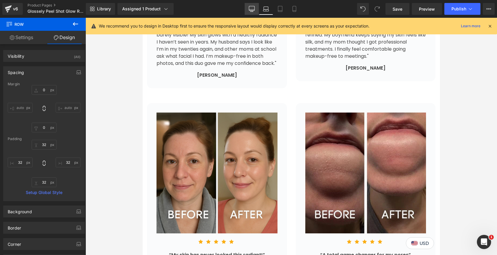
click at [254, 8] on icon at bounding box center [252, 9] width 6 height 6
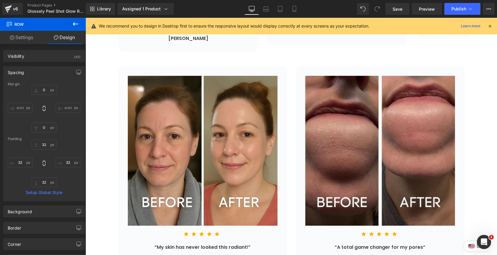
type input "0"
type input "32"
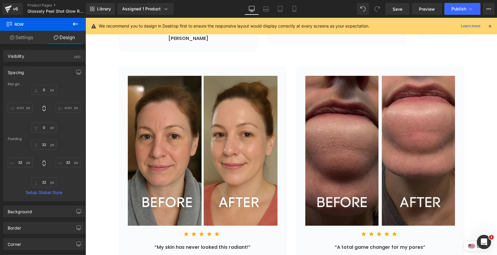
type input "32"
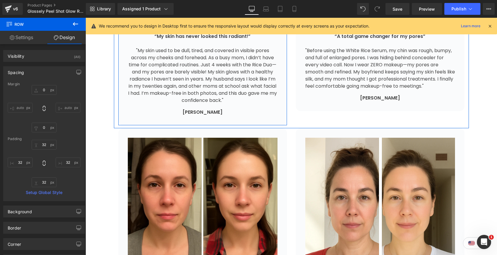
scroll to position [1606, 0]
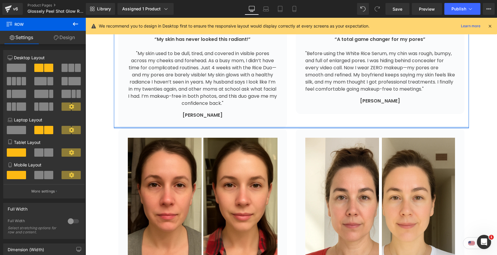
click at [128, 127] on div at bounding box center [291, 127] width 355 height 1
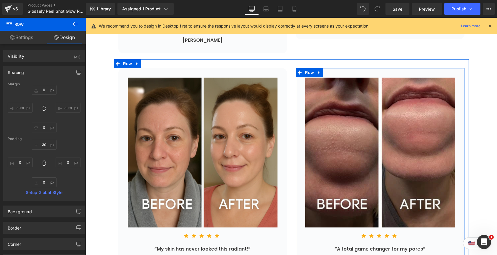
scroll to position [1396, 0]
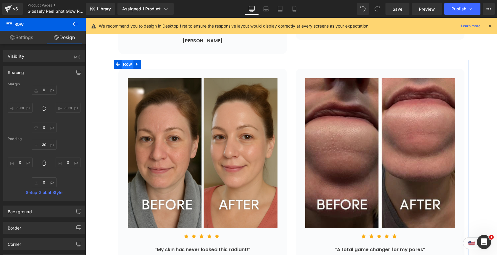
click at [128, 60] on span "Row" at bounding box center [128, 64] width 12 height 9
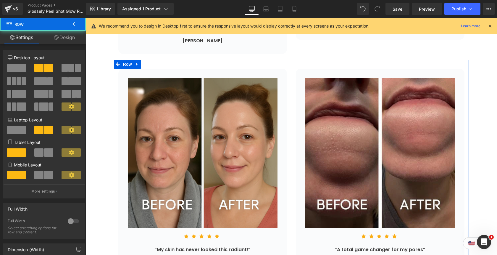
click at [69, 39] on link "Design" at bounding box center [64, 37] width 43 height 13
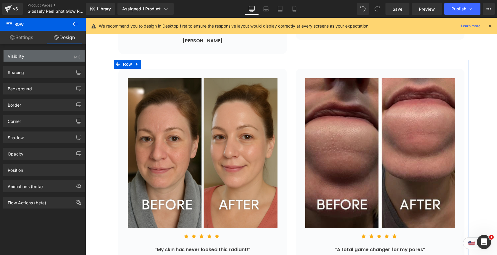
click at [66, 54] on div "Visibility (All)" at bounding box center [44, 55] width 81 height 11
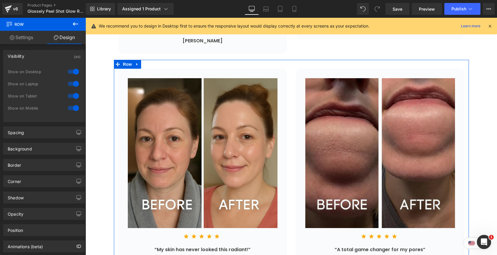
click at [73, 70] on div at bounding box center [73, 71] width 14 height 9
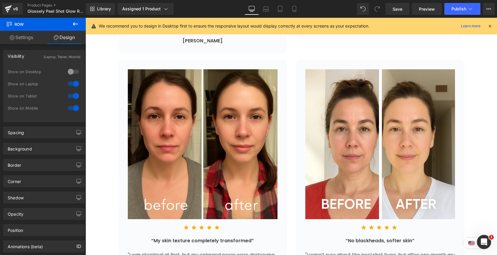
click at [73, 83] on div at bounding box center [73, 83] width 14 height 9
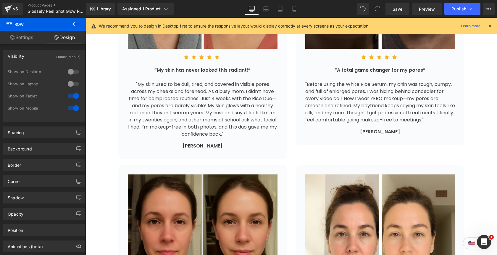
scroll to position [1281, 0]
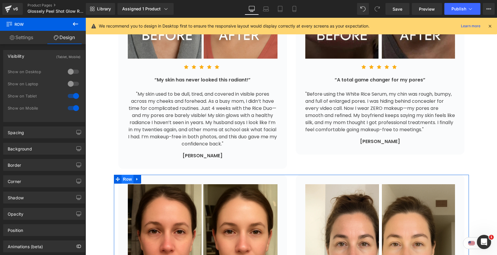
click at [130, 175] on span "Row" at bounding box center [128, 179] width 12 height 9
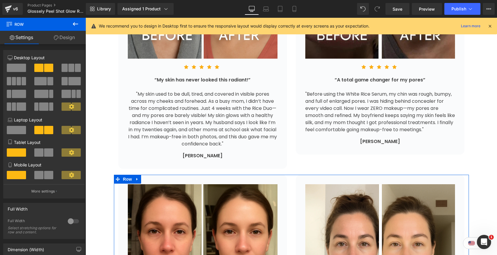
click at [65, 41] on link "Design" at bounding box center [64, 37] width 43 height 13
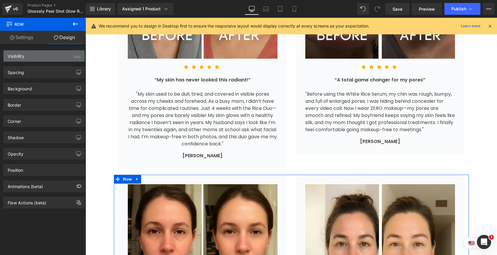
click at [55, 60] on div "Visibility (All)" at bounding box center [44, 55] width 81 height 11
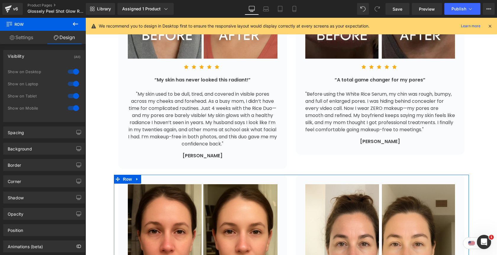
click at [73, 83] on div at bounding box center [73, 83] width 14 height 9
click at [72, 73] on div at bounding box center [73, 71] width 14 height 9
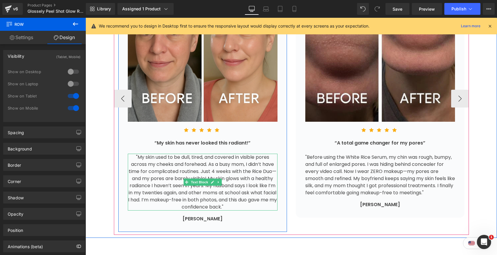
scroll to position [1216, 0]
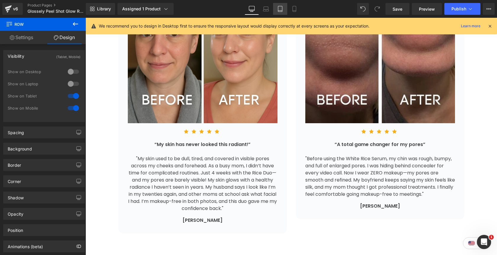
click at [279, 11] on icon at bounding box center [280, 11] width 4 height 0
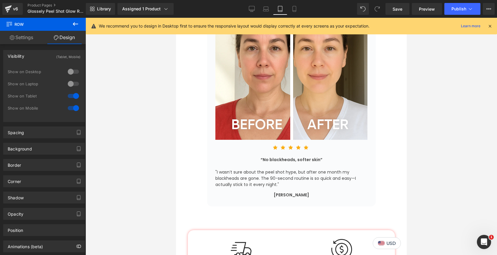
scroll to position [2139, 0]
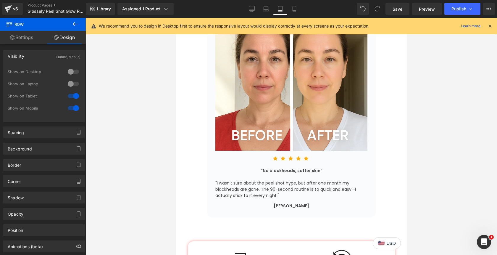
click at [296, 3] on div "Library Assigned 1 Product Product Preview Glossely Peel Shot Glow Rice Ampoule…" at bounding box center [291, 9] width 411 height 18
click at [296, 6] on icon at bounding box center [294, 9] width 3 height 6
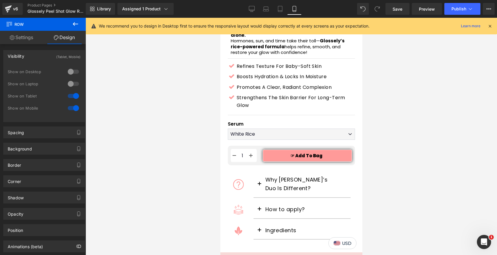
scroll to position [261, 0]
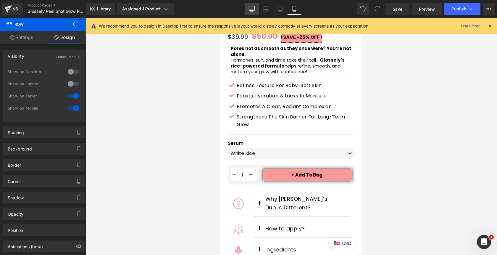
click at [252, 10] on icon at bounding box center [252, 10] width 6 height 0
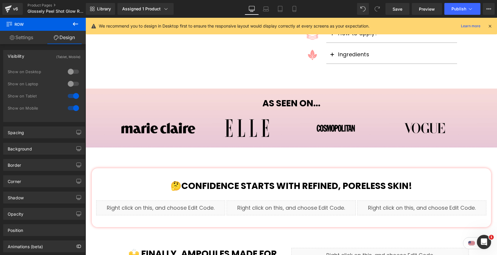
scroll to position [0, 0]
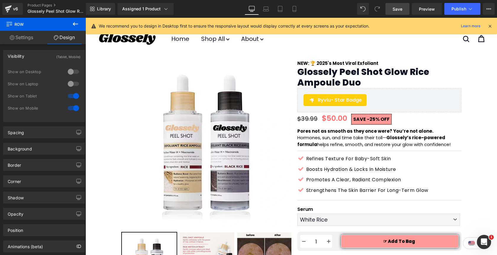
click at [395, 11] on span "Save" at bounding box center [398, 9] width 10 height 6
click at [466, 14] on button "Publish" at bounding box center [463, 9] width 36 height 12
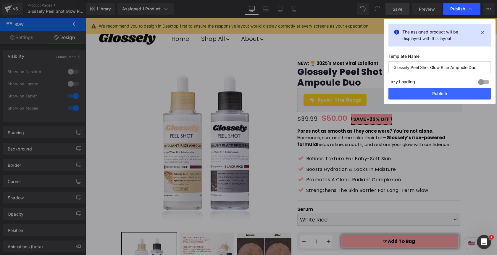
click at [456, 10] on span "Publish" at bounding box center [457, 8] width 15 height 5
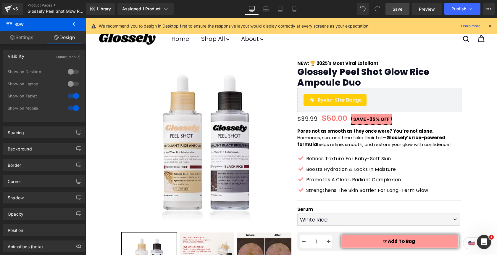
click at [428, 94] on div "Ryviu - Star Badge Ryviu" at bounding box center [379, 100] width 164 height 24
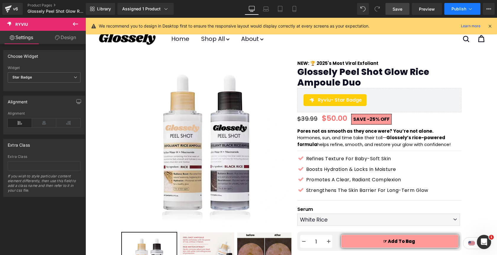
click at [458, 10] on span "Publish" at bounding box center [459, 9] width 15 height 5
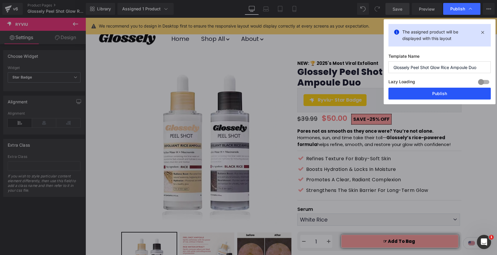
click at [431, 95] on button "Publish" at bounding box center [440, 94] width 102 height 12
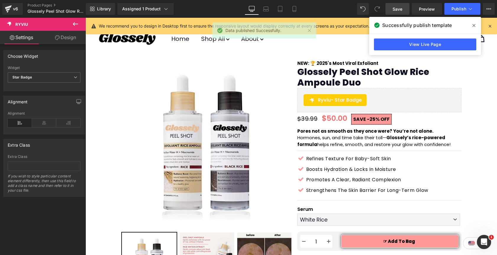
click at [475, 25] on icon at bounding box center [474, 25] width 3 height 5
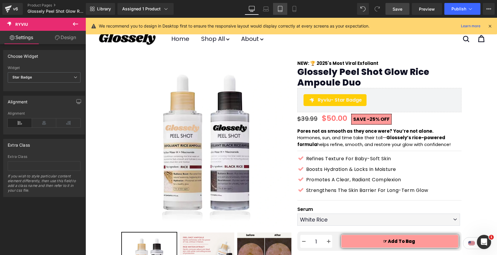
click at [281, 12] on link "Tablet" at bounding box center [280, 9] width 14 height 12
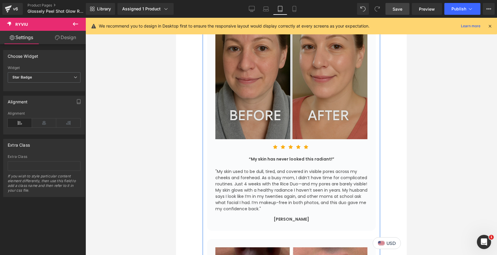
scroll to position [1396, 0]
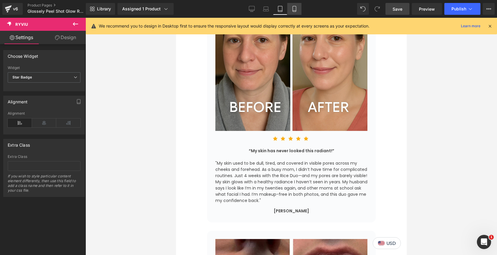
click at [292, 9] on icon at bounding box center [295, 9] width 6 height 6
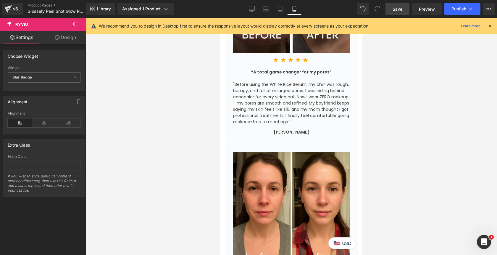
scroll to position [1786, 0]
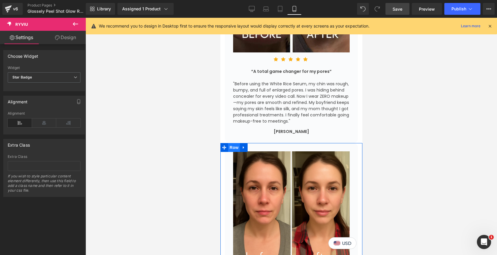
click at [232, 143] on span "Row" at bounding box center [234, 147] width 12 height 9
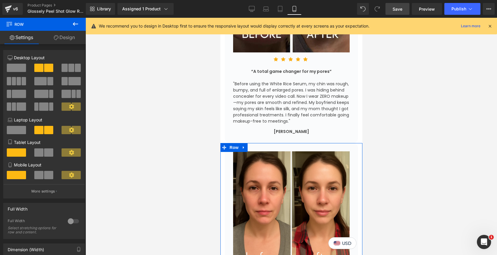
click at [67, 40] on link "Design" at bounding box center [64, 37] width 43 height 13
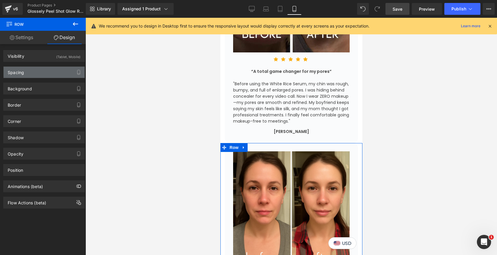
click at [46, 73] on div "Spacing" at bounding box center [44, 72] width 81 height 11
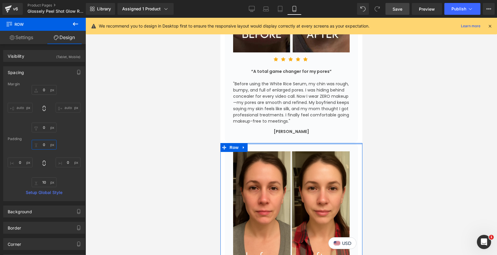
click at [43, 145] on input "0" at bounding box center [44, 145] width 25 height 10
type input "28"
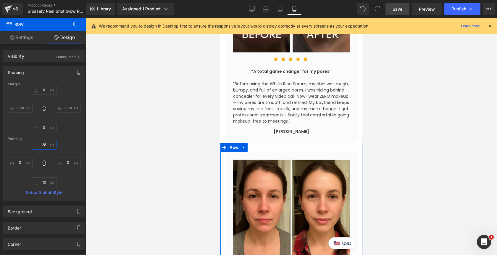
click at [46, 147] on input "28" at bounding box center [44, 145] width 25 height 10
click at [44, 146] on input "text" at bounding box center [44, 145] width 25 height 10
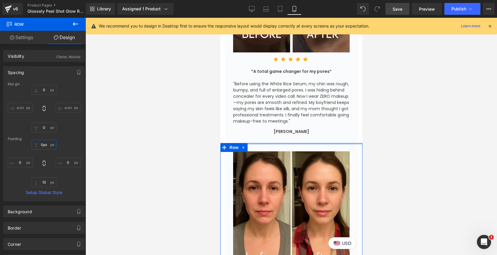
drag, startPoint x: 267, startPoint y: 136, endPoint x: 267, endPoint y: 125, distance: 10.1
type input "0px"
click at [44, 88] on input "0" at bounding box center [44, 90] width 25 height 10
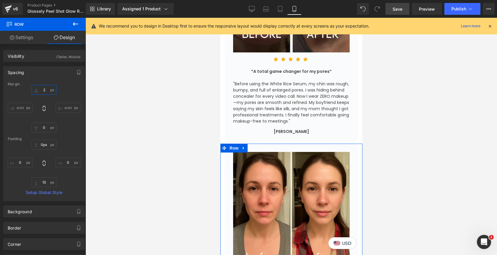
type input "28"
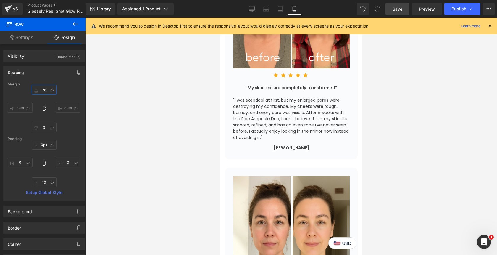
scroll to position [1996, 0]
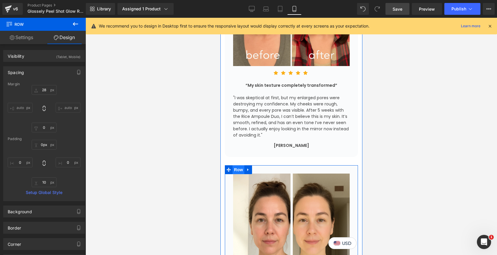
click at [237, 165] on span "Row" at bounding box center [238, 169] width 12 height 9
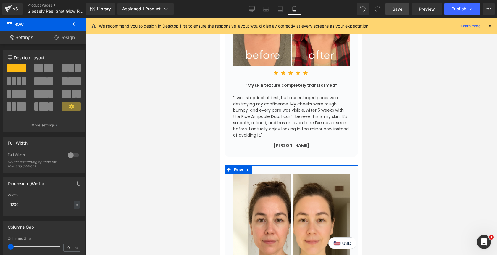
click at [68, 39] on link "Design" at bounding box center [64, 37] width 43 height 13
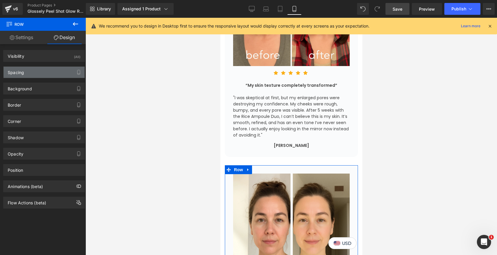
click at [40, 74] on div "Spacing" at bounding box center [44, 72] width 81 height 11
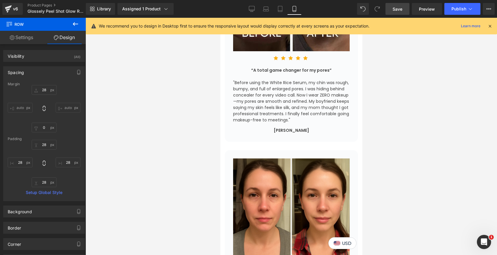
scroll to position [1787, 0]
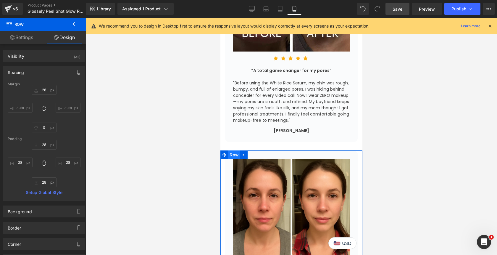
click at [235, 150] on span "Row" at bounding box center [234, 154] width 12 height 9
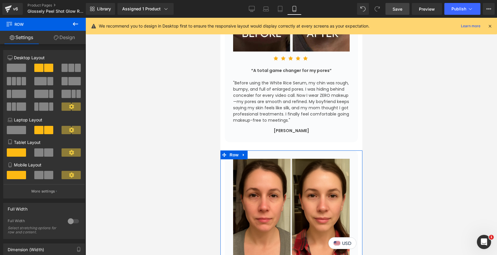
click at [74, 43] on link "Design" at bounding box center [64, 37] width 43 height 13
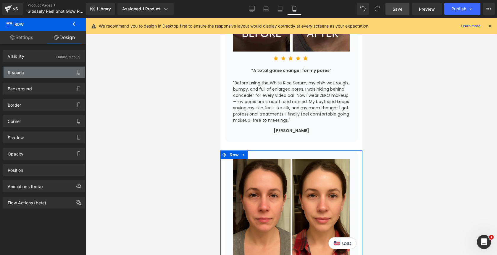
type input "28"
type input "0"
type input "10"
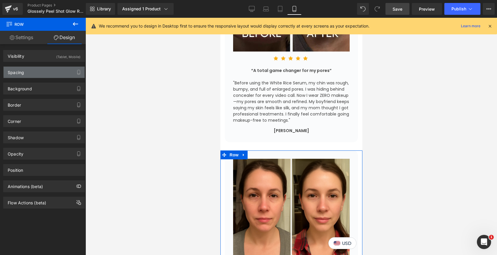
type input "0"
click at [45, 71] on div "Spacing" at bounding box center [44, 72] width 81 height 11
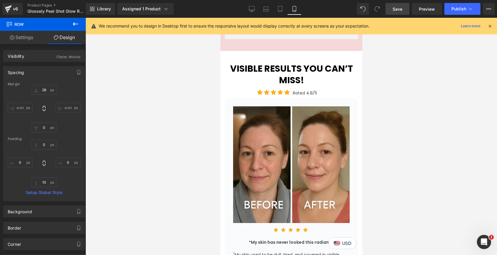
scroll to position [1379, 0]
click at [453, 9] on span "Publish" at bounding box center [459, 9] width 15 height 5
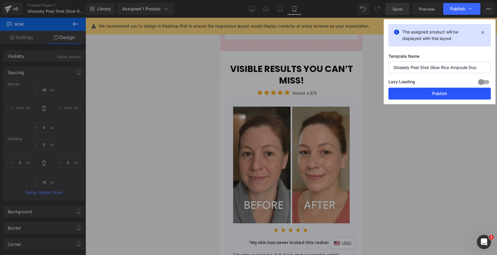
click at [414, 93] on button "Publish" at bounding box center [440, 94] width 102 height 12
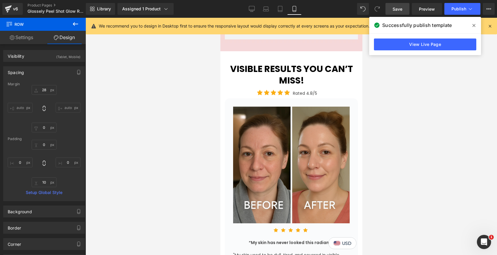
click at [472, 26] on span at bounding box center [473, 25] width 9 height 9
